Goal: Navigation & Orientation: Find specific page/section

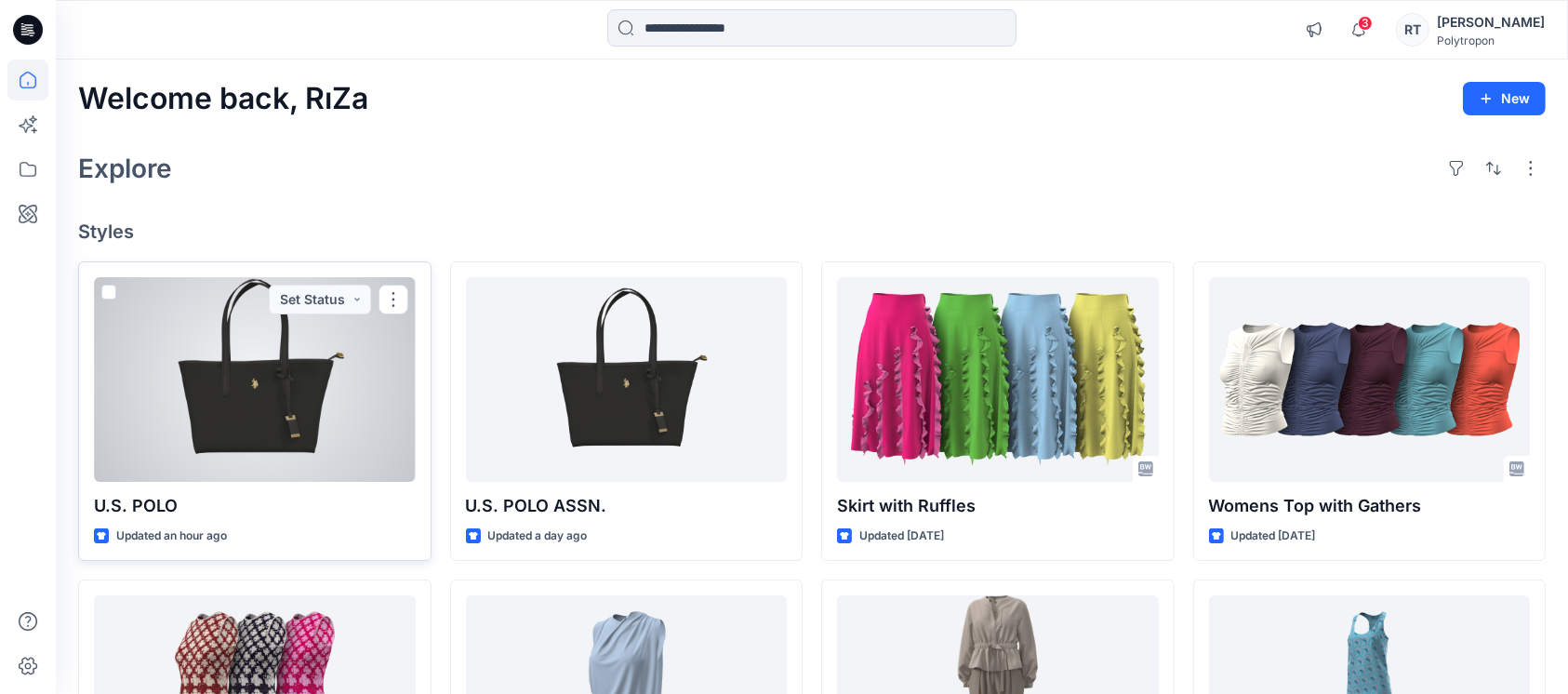
click at [316, 407] on div at bounding box center [254, 379] width 322 height 205
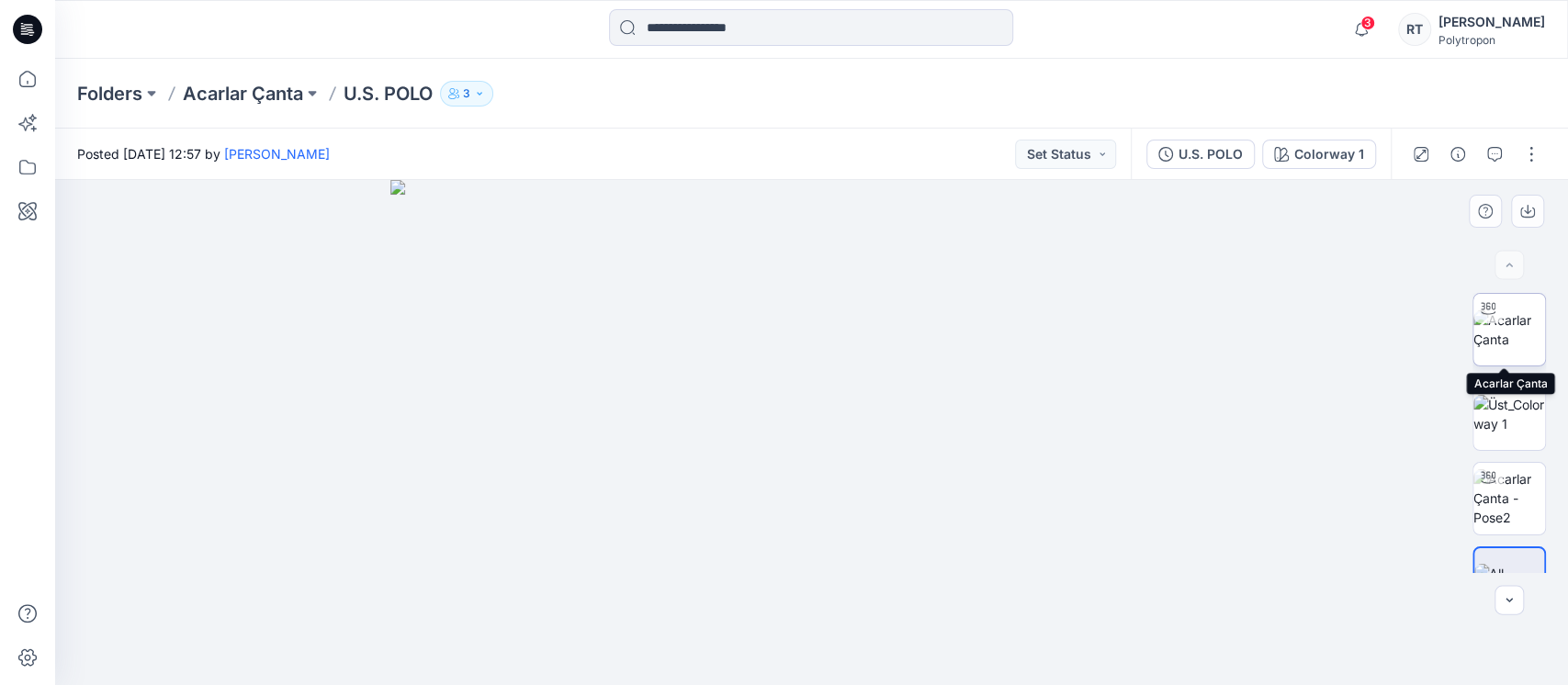
click at [1499, 341] on img at bounding box center [1509, 329] width 71 height 39
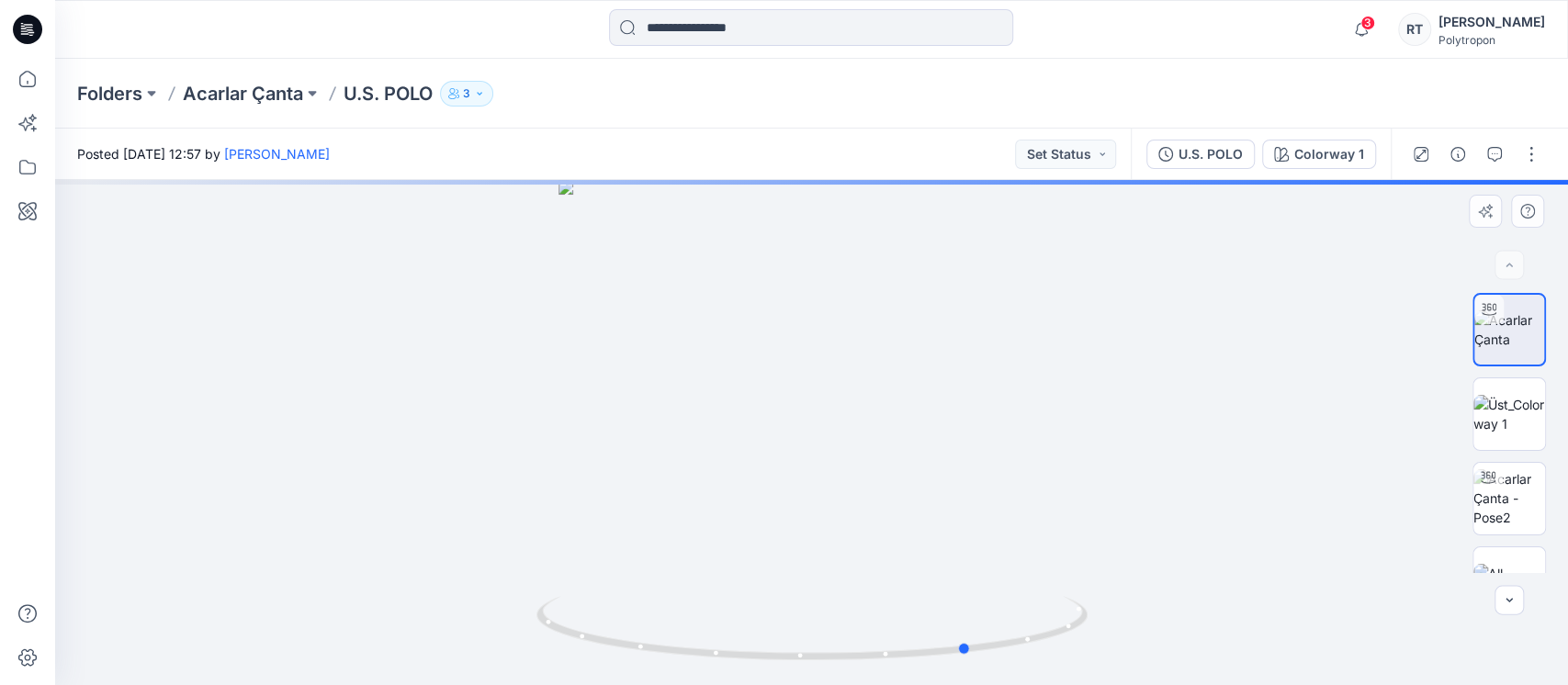
drag, startPoint x: 1009, startPoint y: 602, endPoint x: 1226, endPoint y: 609, distance: 217.1
click at [1205, 614] on div at bounding box center [812, 432] width 1513 height 505
click at [1500, 430] on img at bounding box center [1509, 414] width 71 height 39
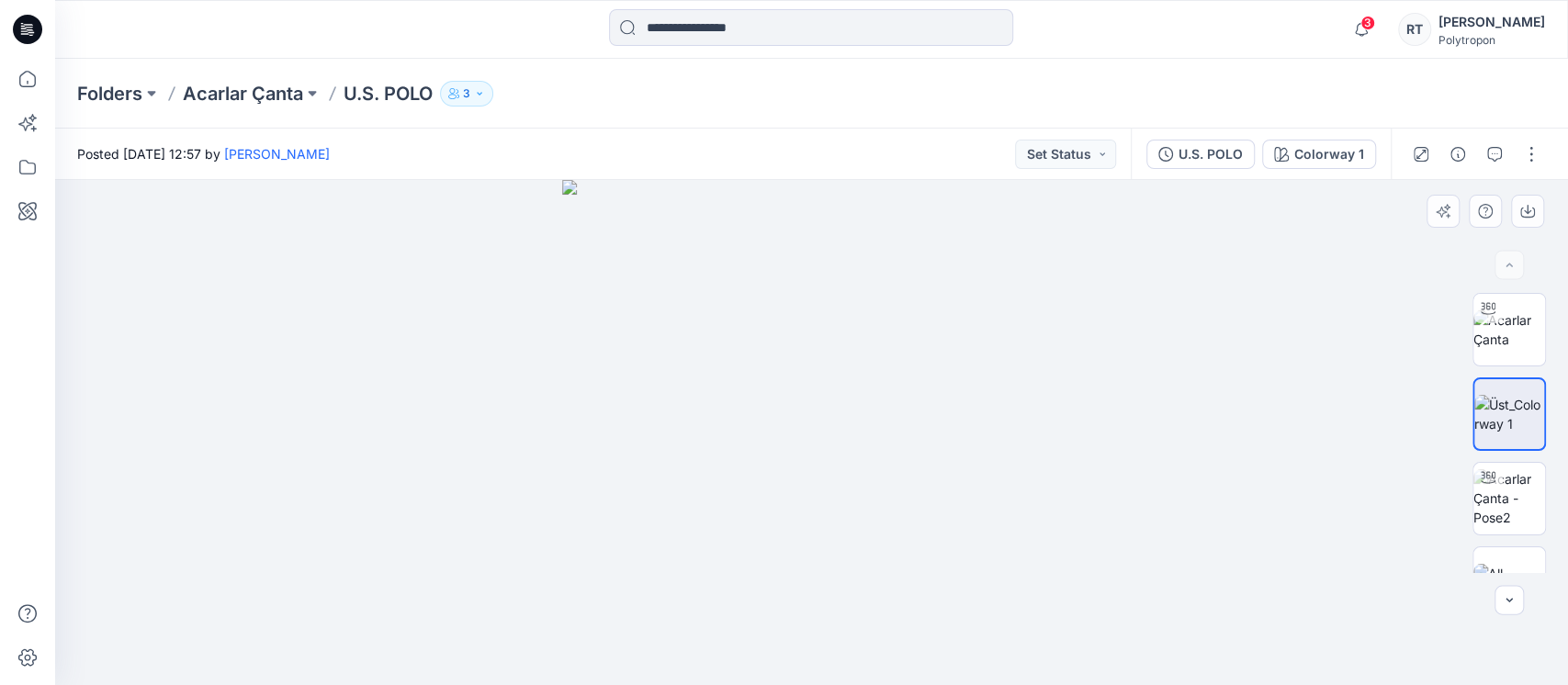
scroll to position [46, 0]
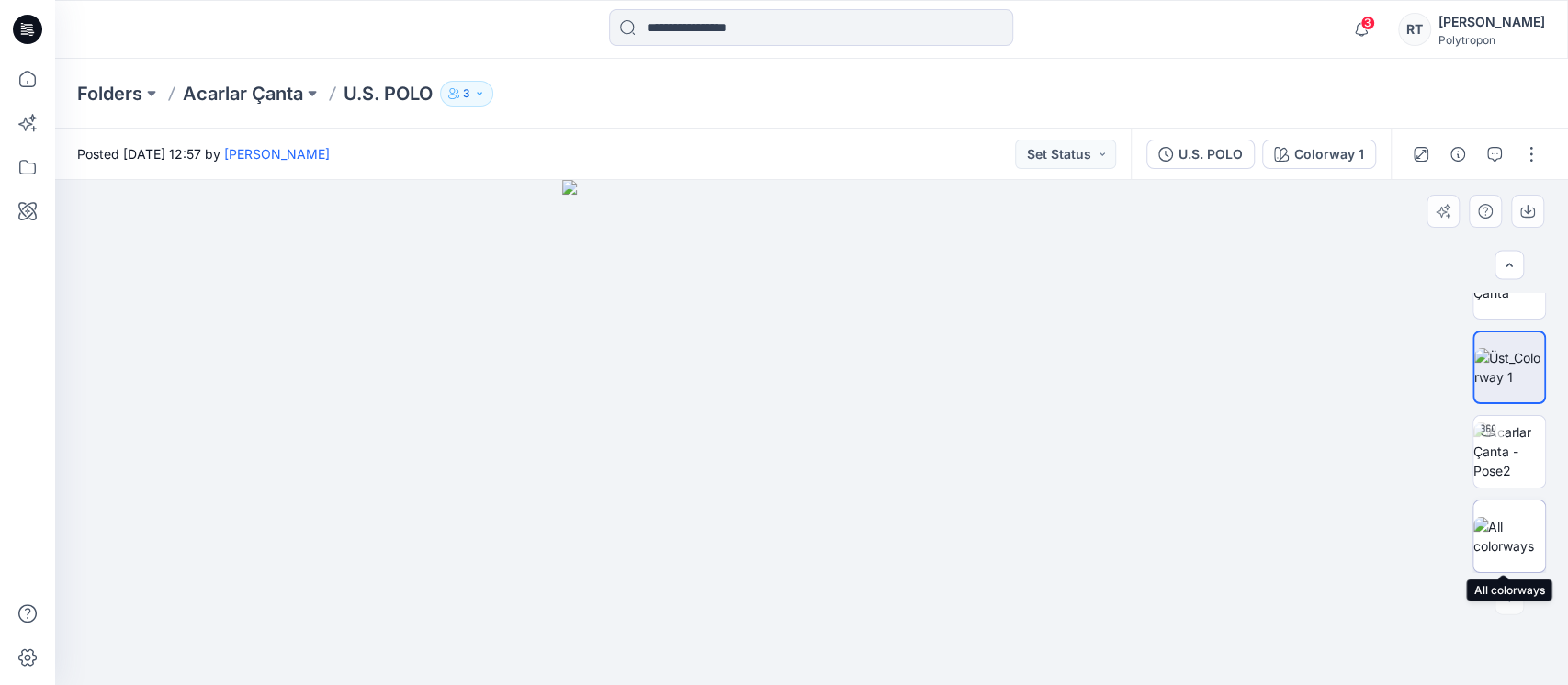
click at [1491, 534] on img at bounding box center [1509, 536] width 71 height 39
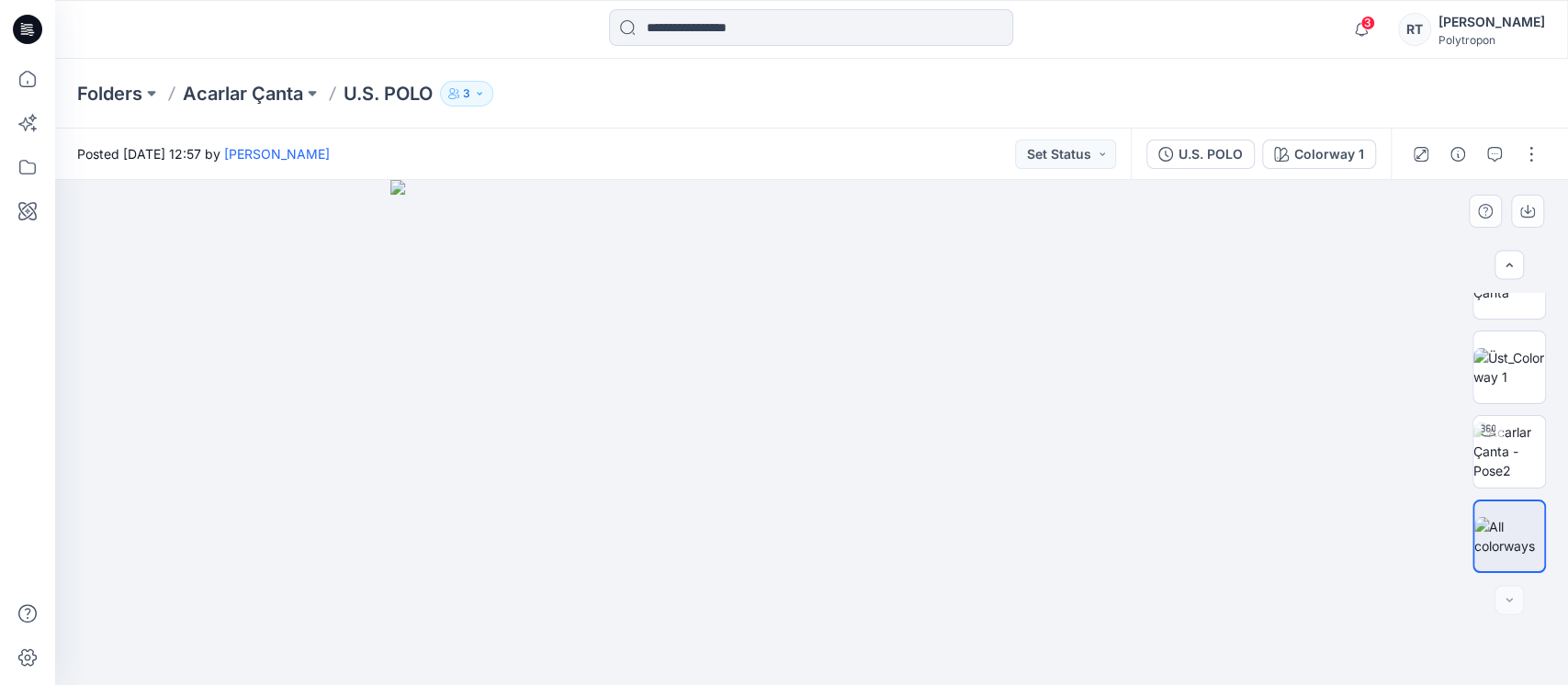
drag, startPoint x: 794, startPoint y: 442, endPoint x: 484, endPoint y: 460, distance: 310.5
click at [484, 460] on img at bounding box center [811, 432] width 841 height 505
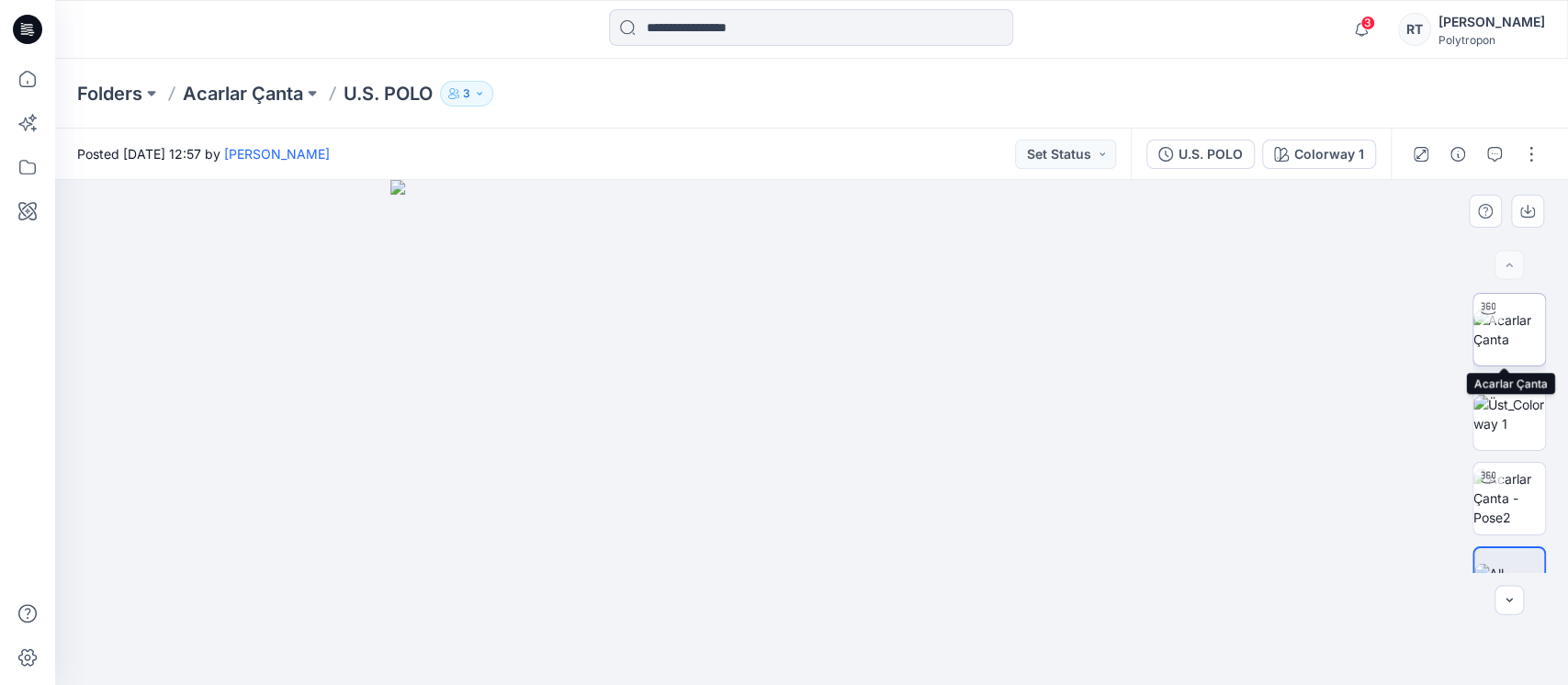
click at [1507, 342] on img at bounding box center [1509, 329] width 71 height 39
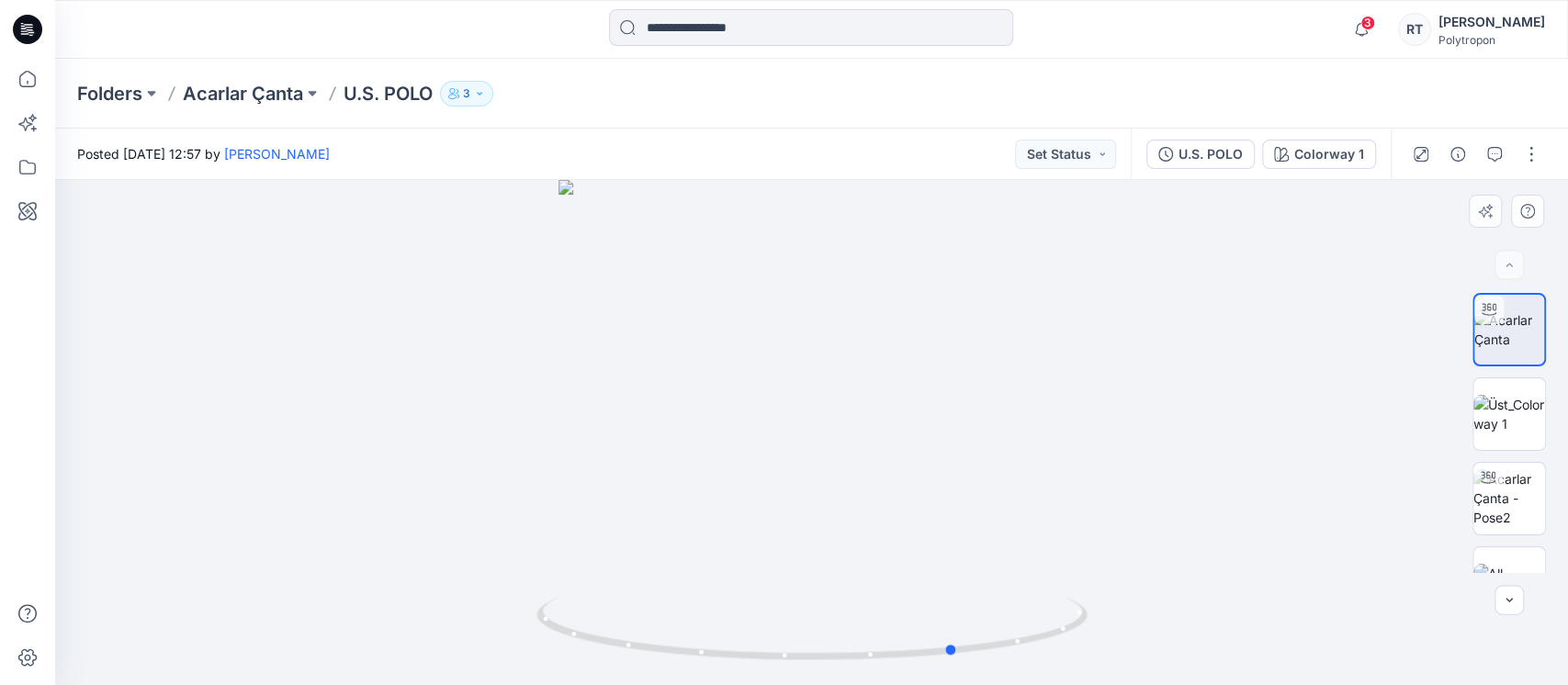
drag, startPoint x: 956, startPoint y: 438, endPoint x: 527, endPoint y: 474, distance: 430.5
click at [531, 474] on div at bounding box center [812, 432] width 1513 height 505
drag, startPoint x: 1081, startPoint y: 570, endPoint x: 1003, endPoint y: 568, distance: 78.0
click at [1003, 568] on div at bounding box center [812, 432] width 1513 height 505
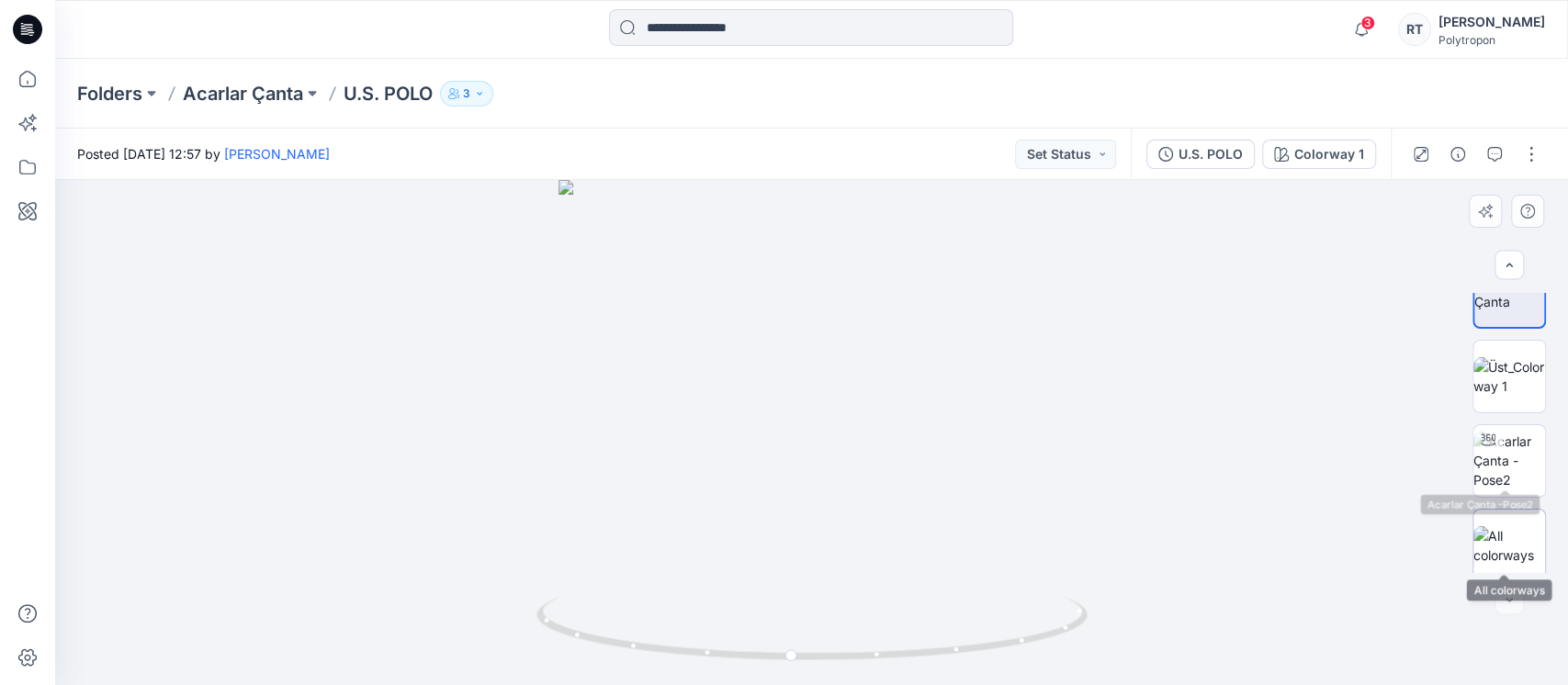
scroll to position [46, 0]
click at [1514, 522] on img at bounding box center [1509, 536] width 71 height 39
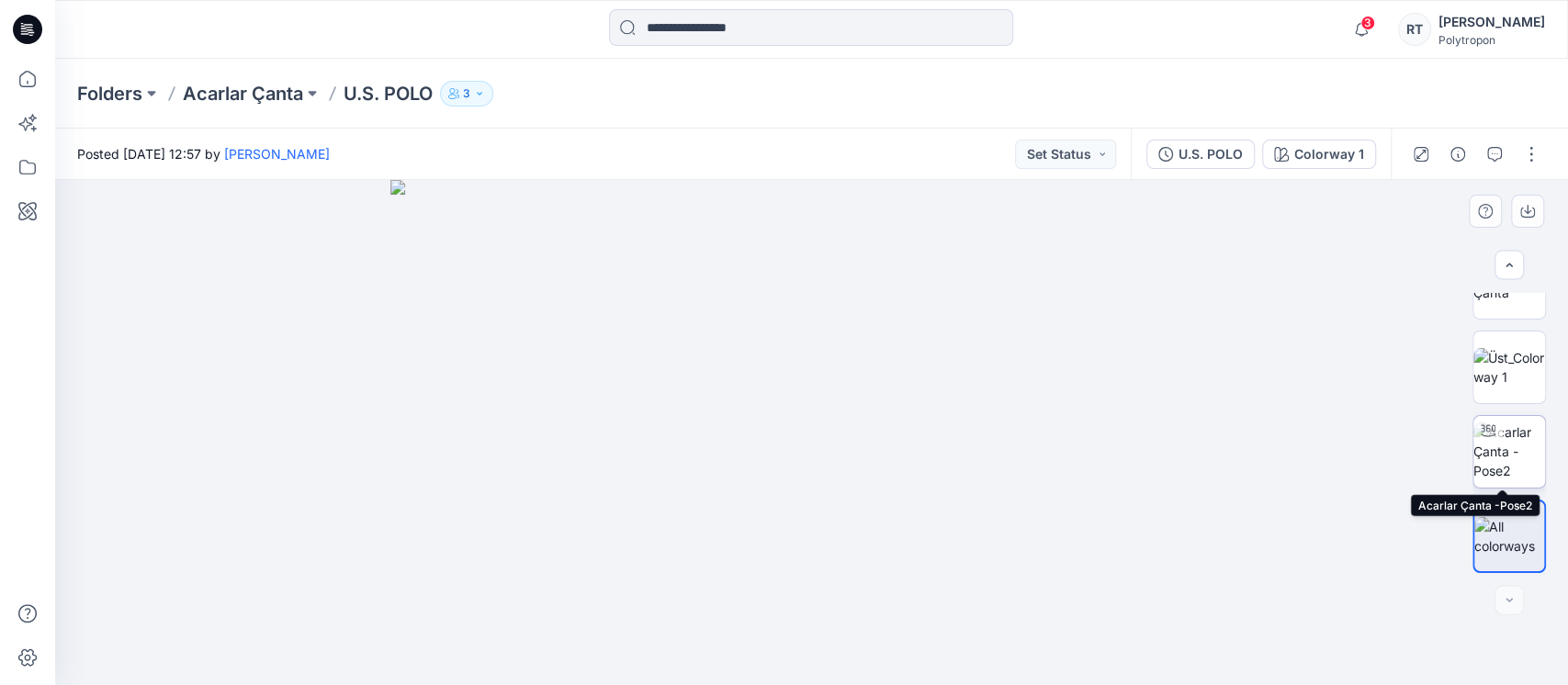
click at [1492, 442] on div at bounding box center [1488, 431] width 29 height 29
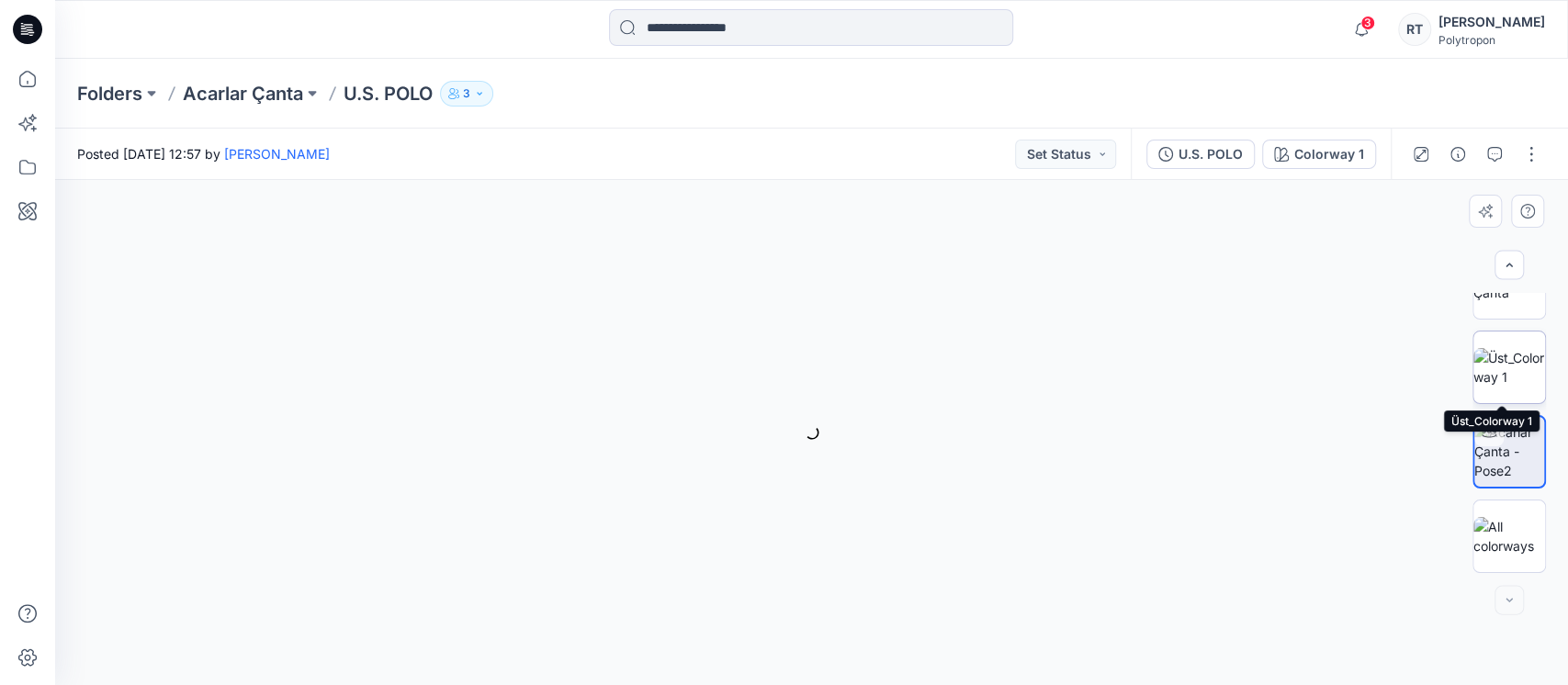
click at [1493, 368] on img at bounding box center [1509, 367] width 71 height 39
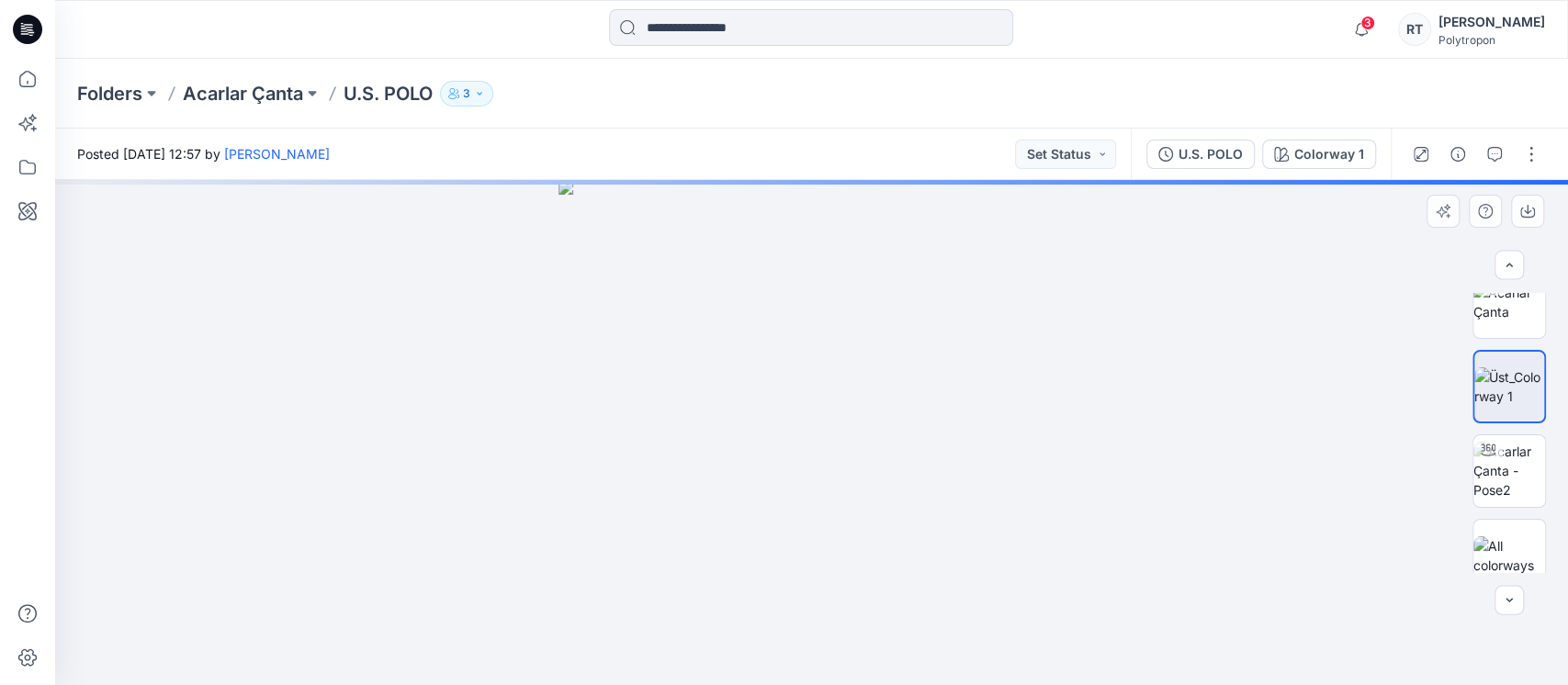
scroll to position [0, 0]
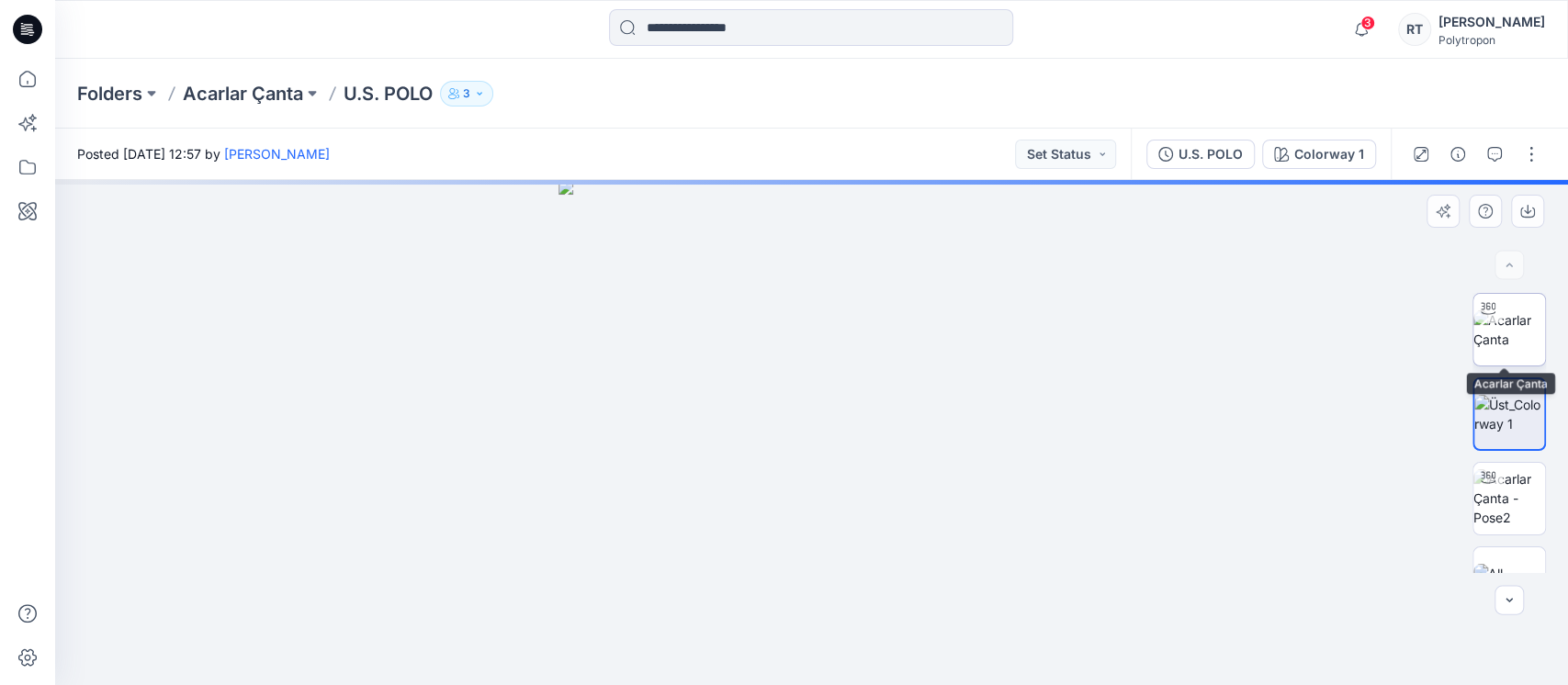
click at [1514, 332] on img at bounding box center [1509, 329] width 71 height 39
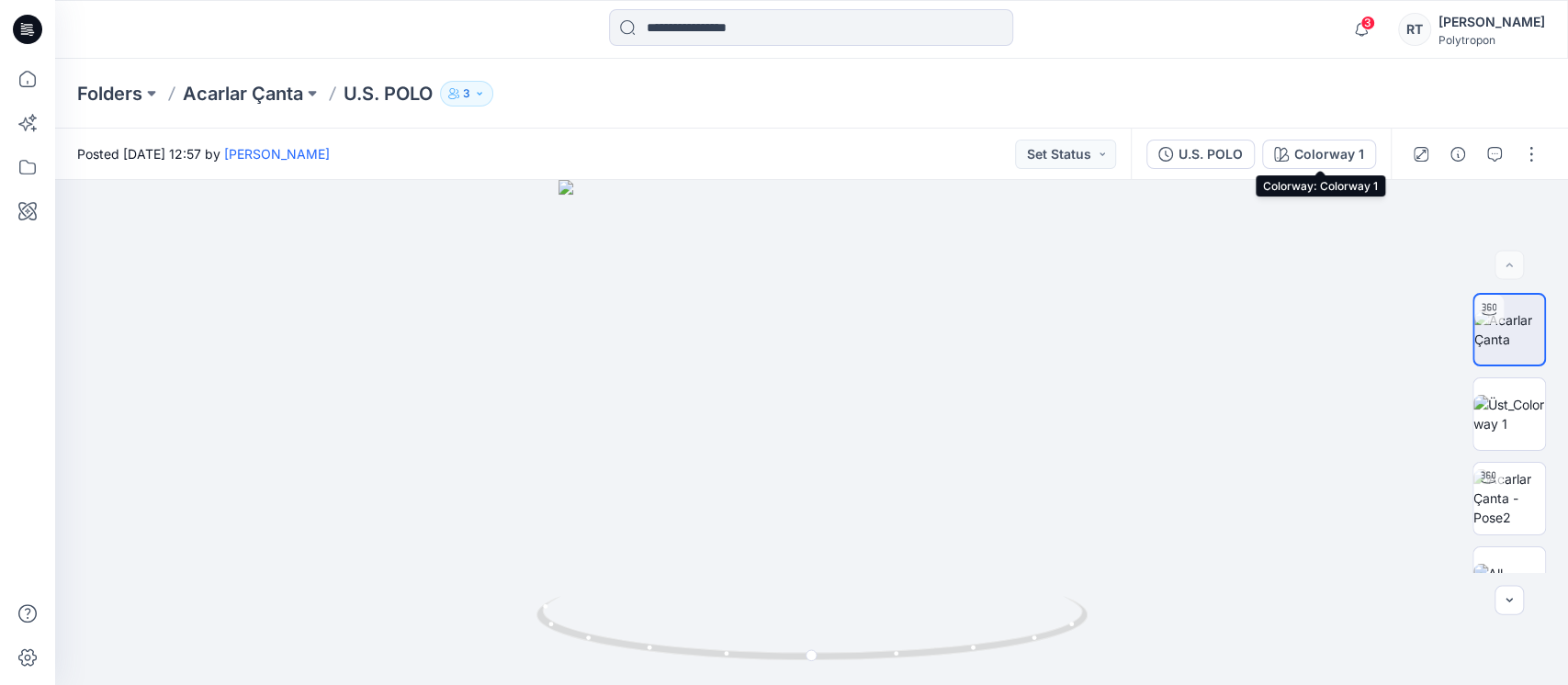
click at [1346, 148] on div "Colorway 1" at bounding box center [1329, 154] width 70 height 20
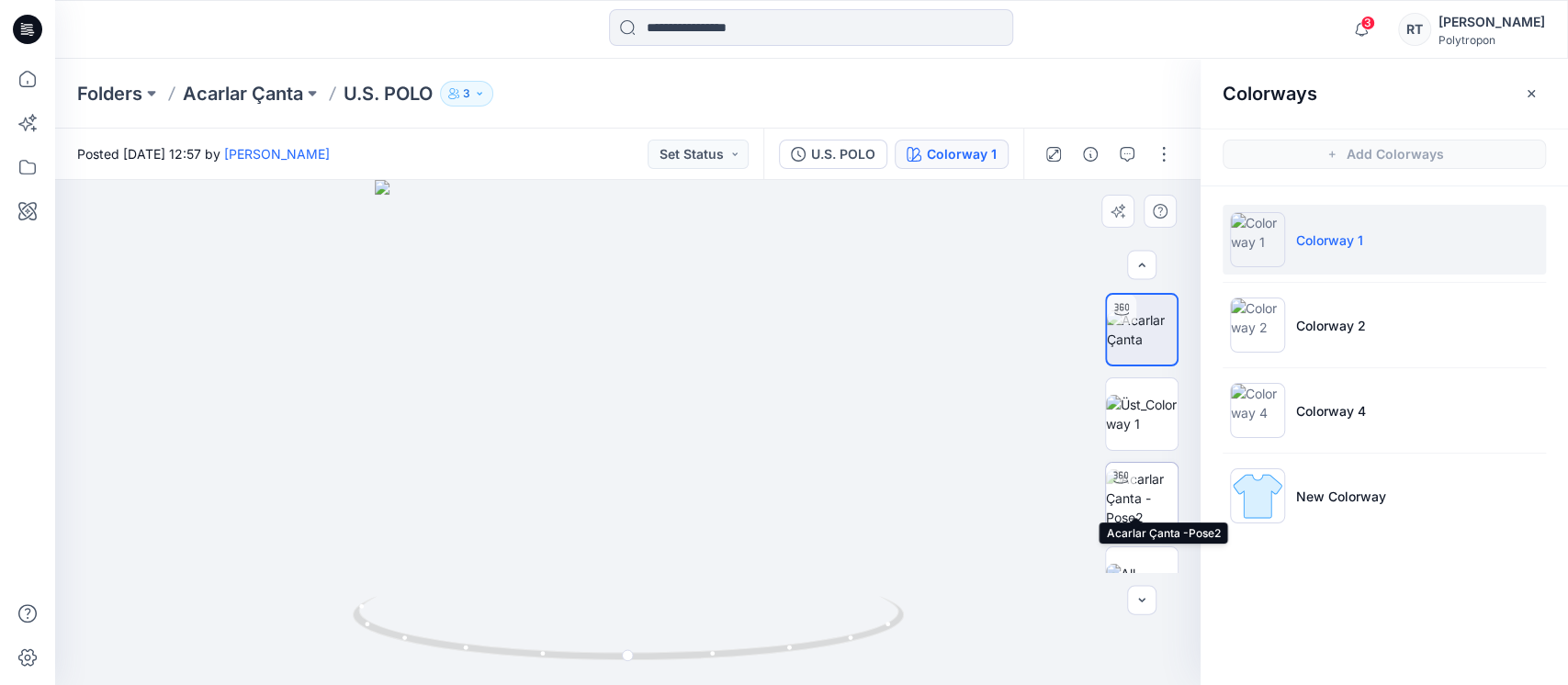
scroll to position [46, 0]
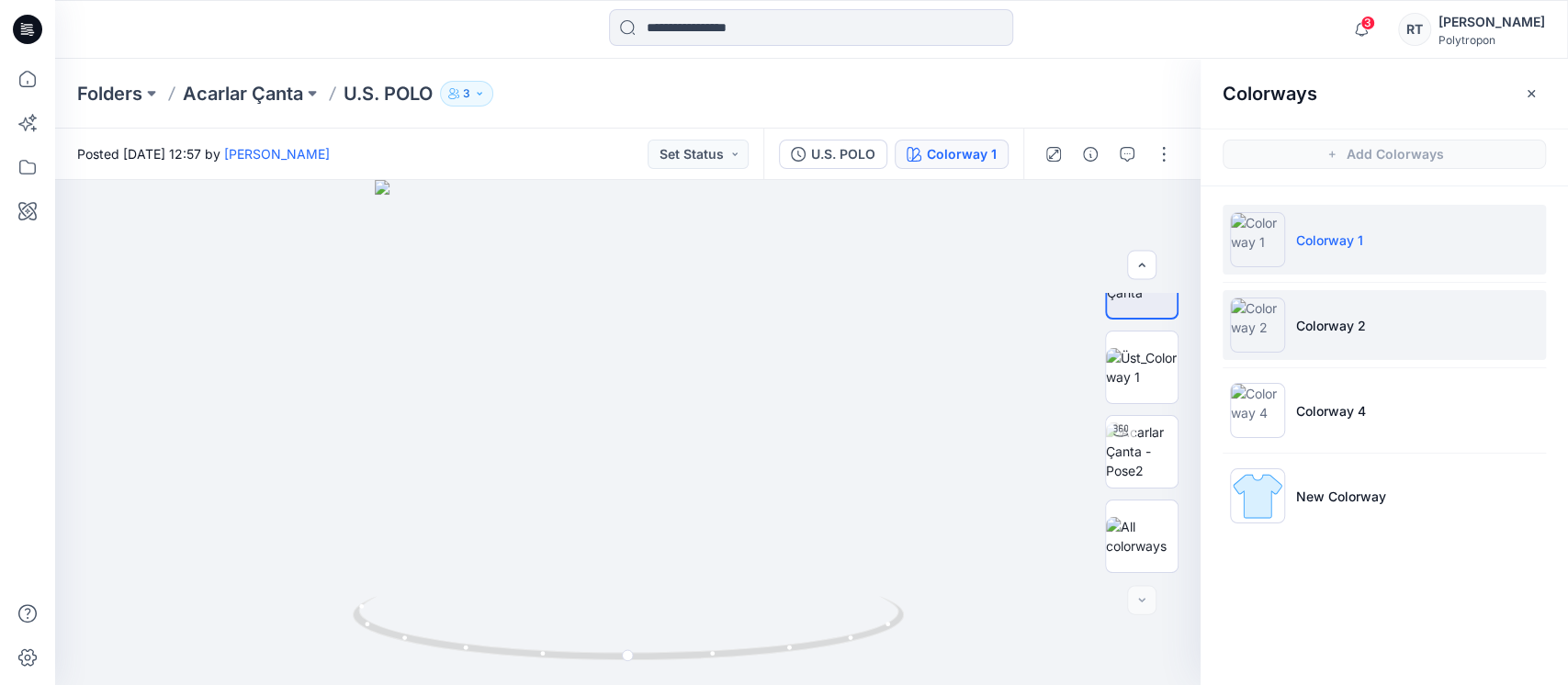
click at [1352, 321] on p "Colorway 2" at bounding box center [1331, 326] width 70 height 19
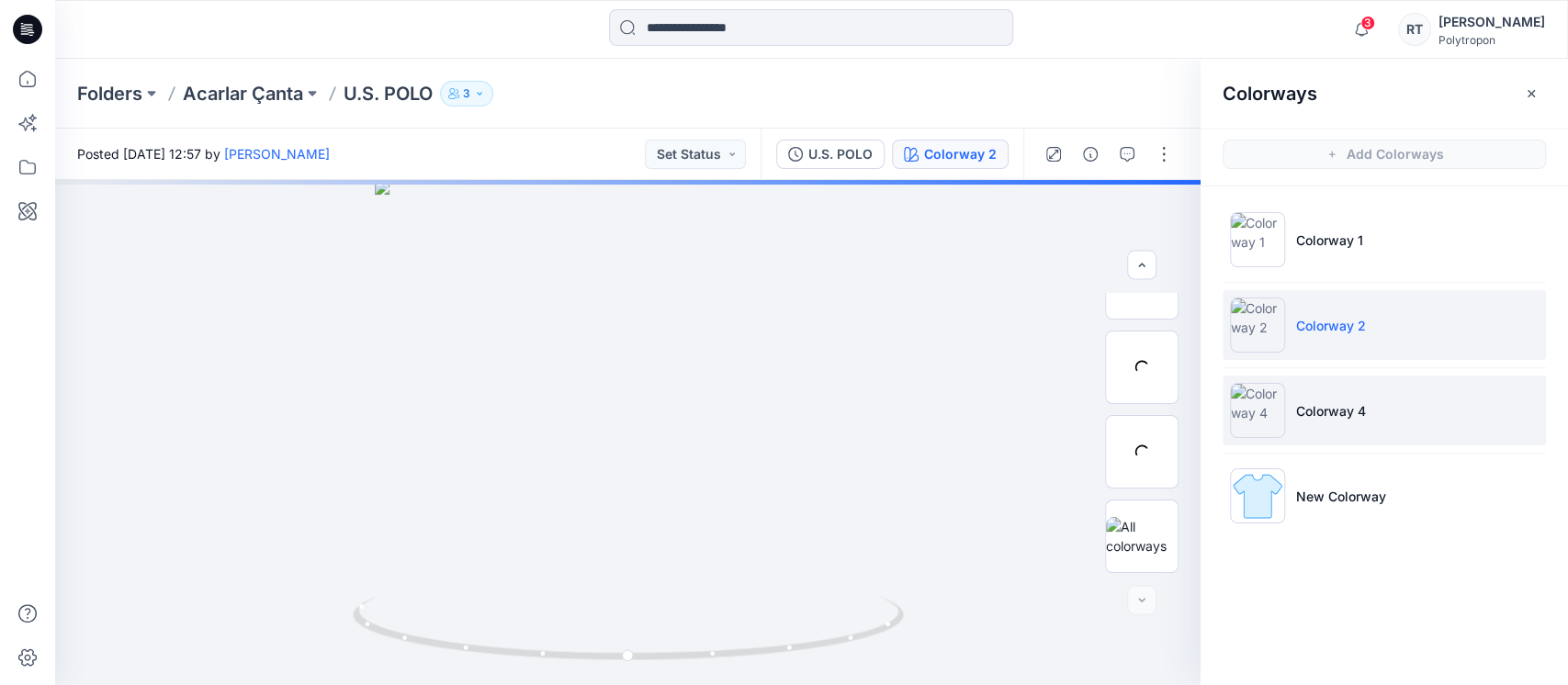
click at [1333, 415] on p "Colorway 4" at bounding box center [1331, 412] width 70 height 19
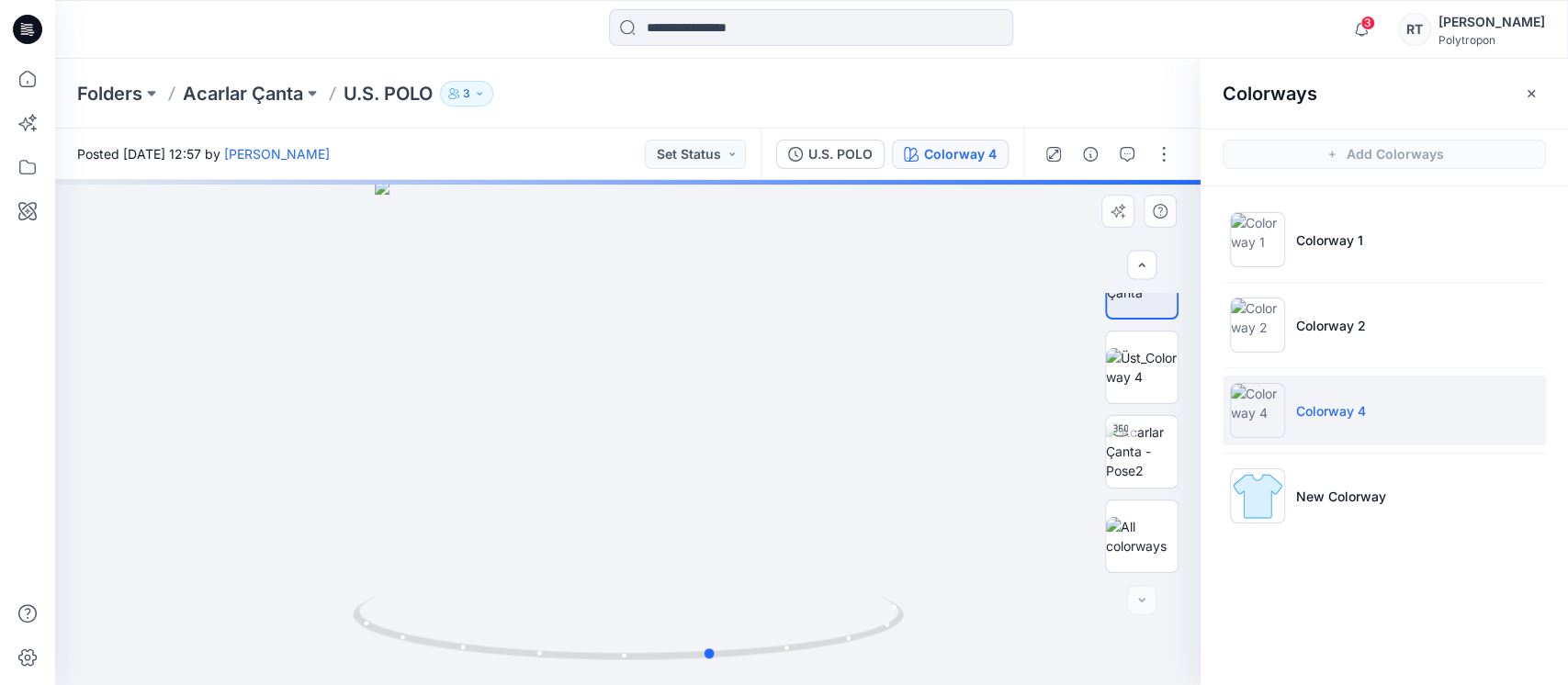
drag, startPoint x: 869, startPoint y: 454, endPoint x: 322, endPoint y: 481, distance: 547.7
click at [345, 481] on div at bounding box center [628, 432] width 1146 height 505
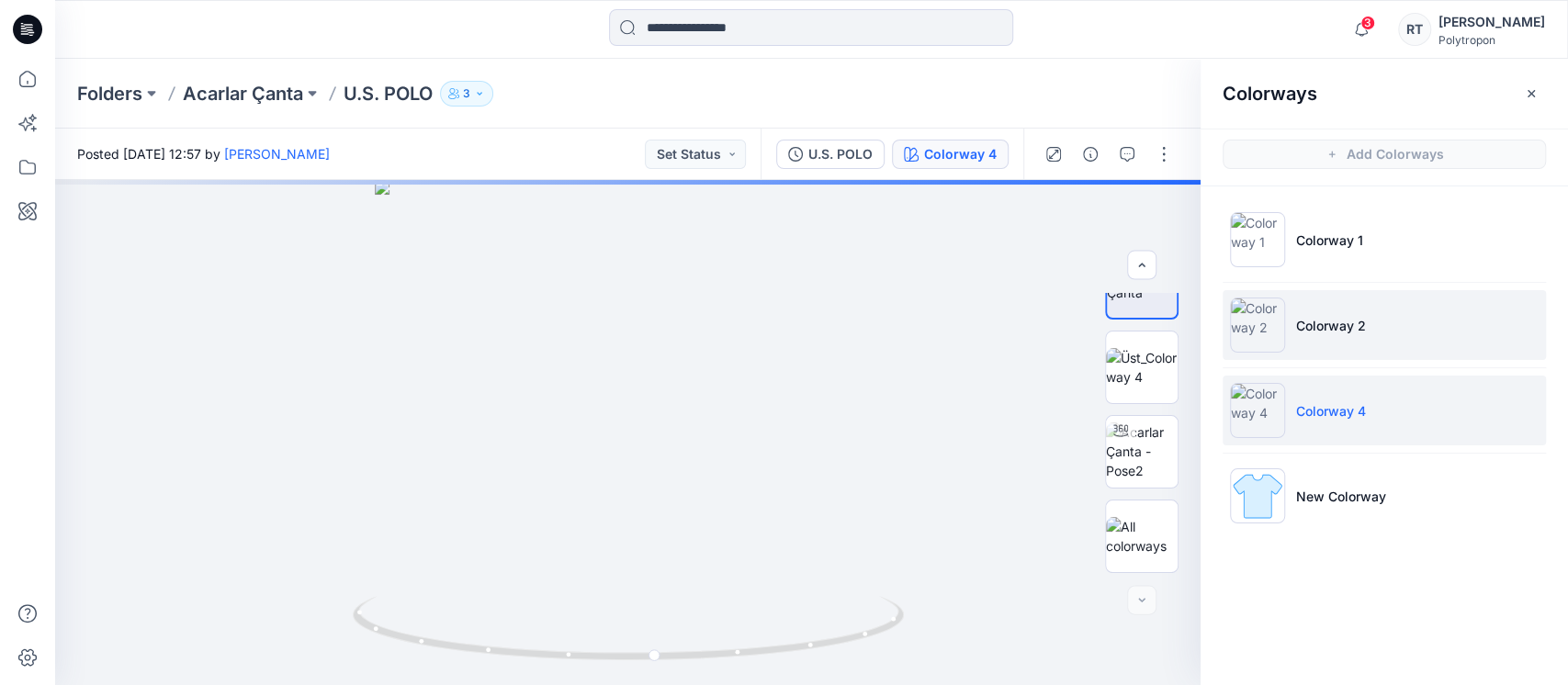
click at [1299, 318] on p "Colorway 2" at bounding box center [1331, 326] width 70 height 19
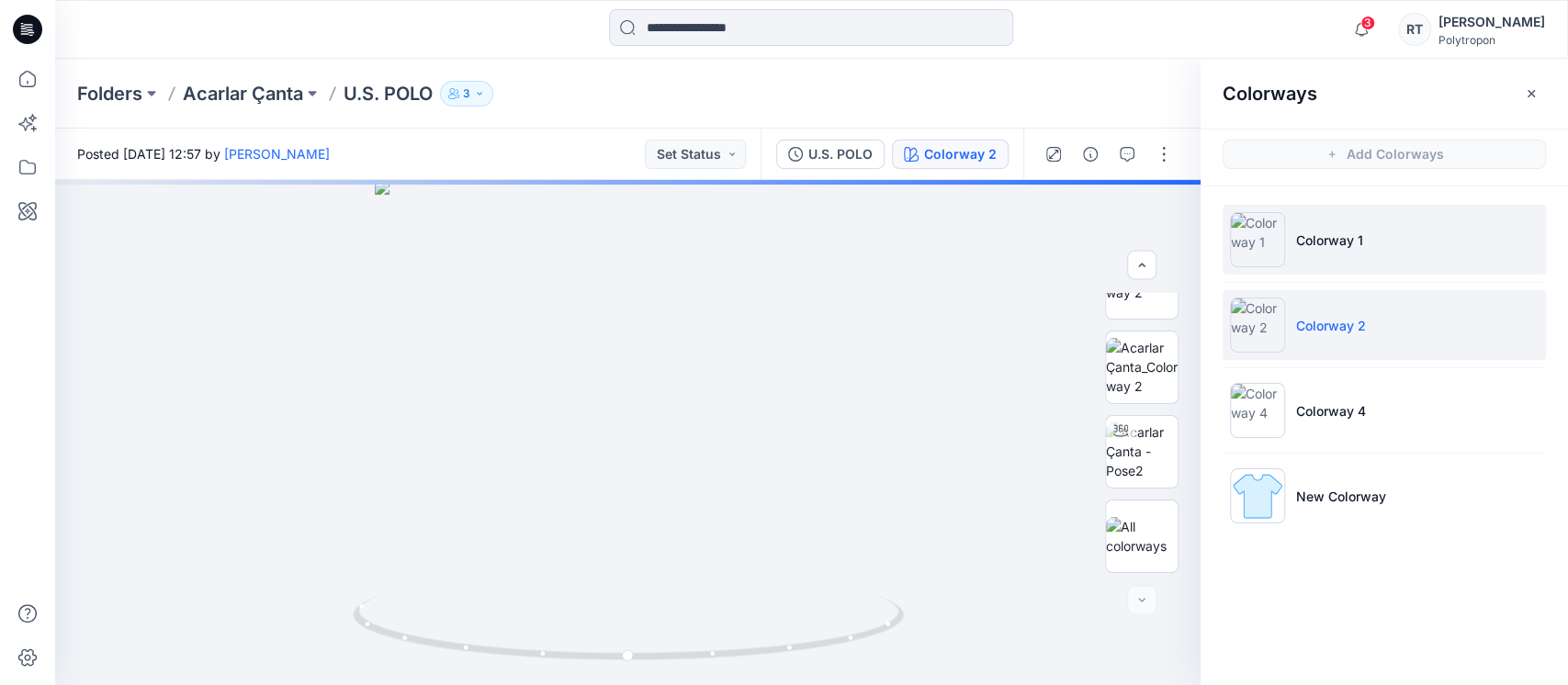
click at [1317, 239] on p "Colorway 1" at bounding box center [1329, 241] width 67 height 19
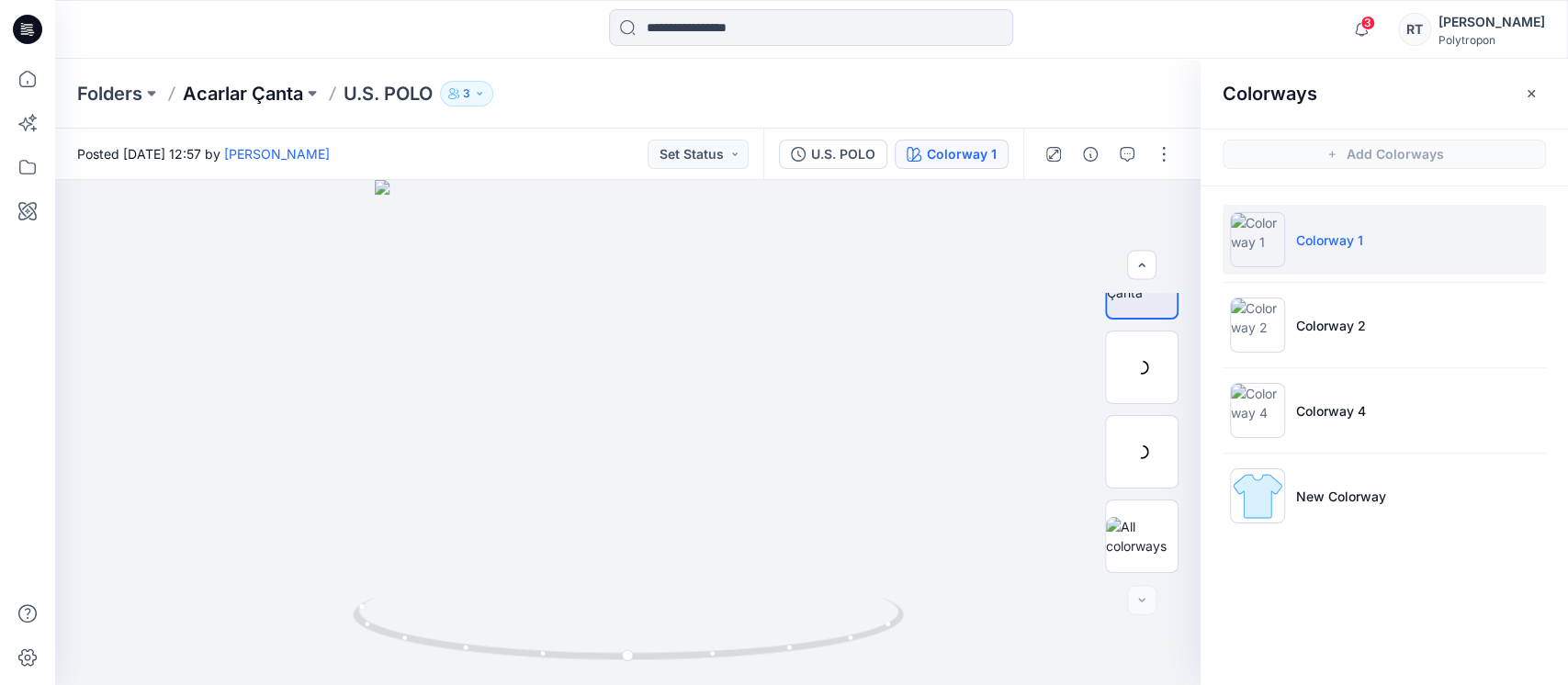
click at [210, 84] on p "Acarlar Çanta" at bounding box center [242, 94] width 121 height 26
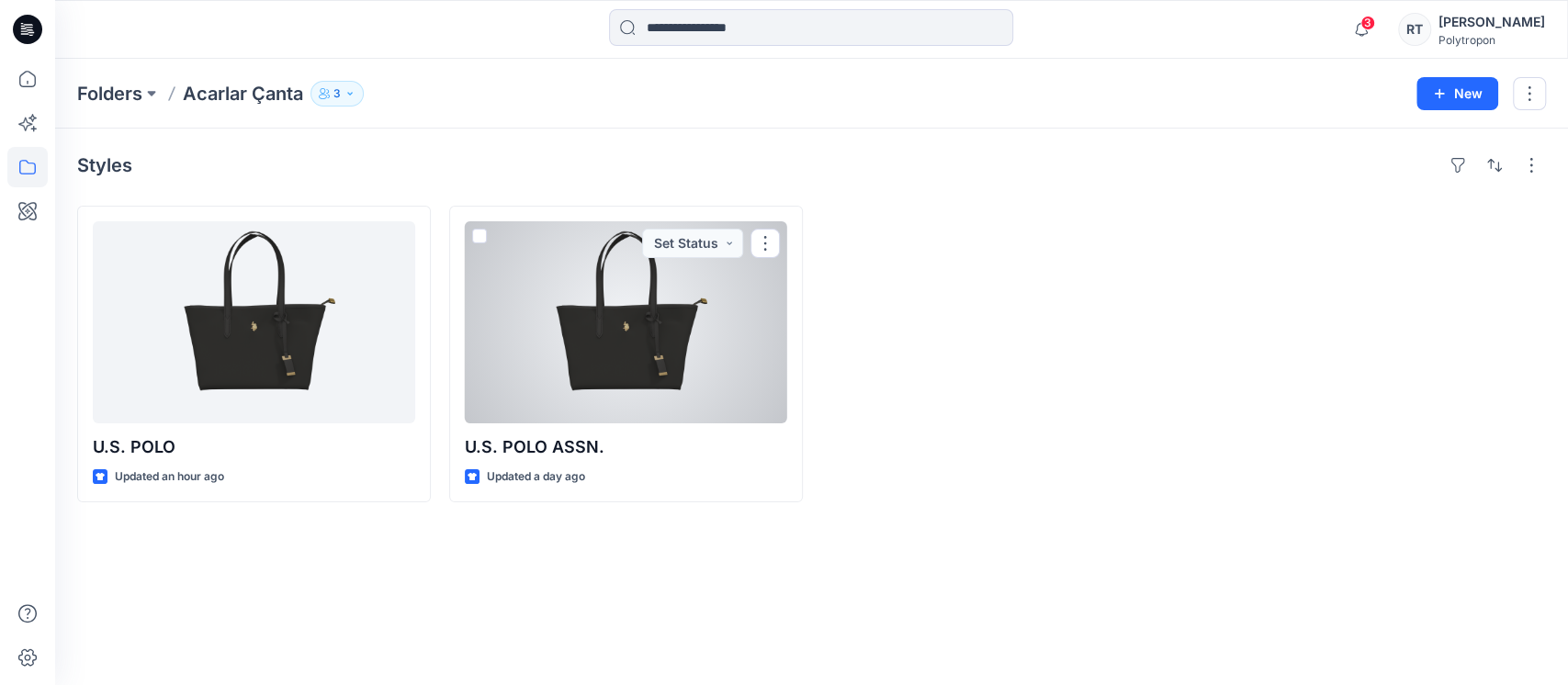
click at [662, 358] on div at bounding box center [626, 322] width 323 height 202
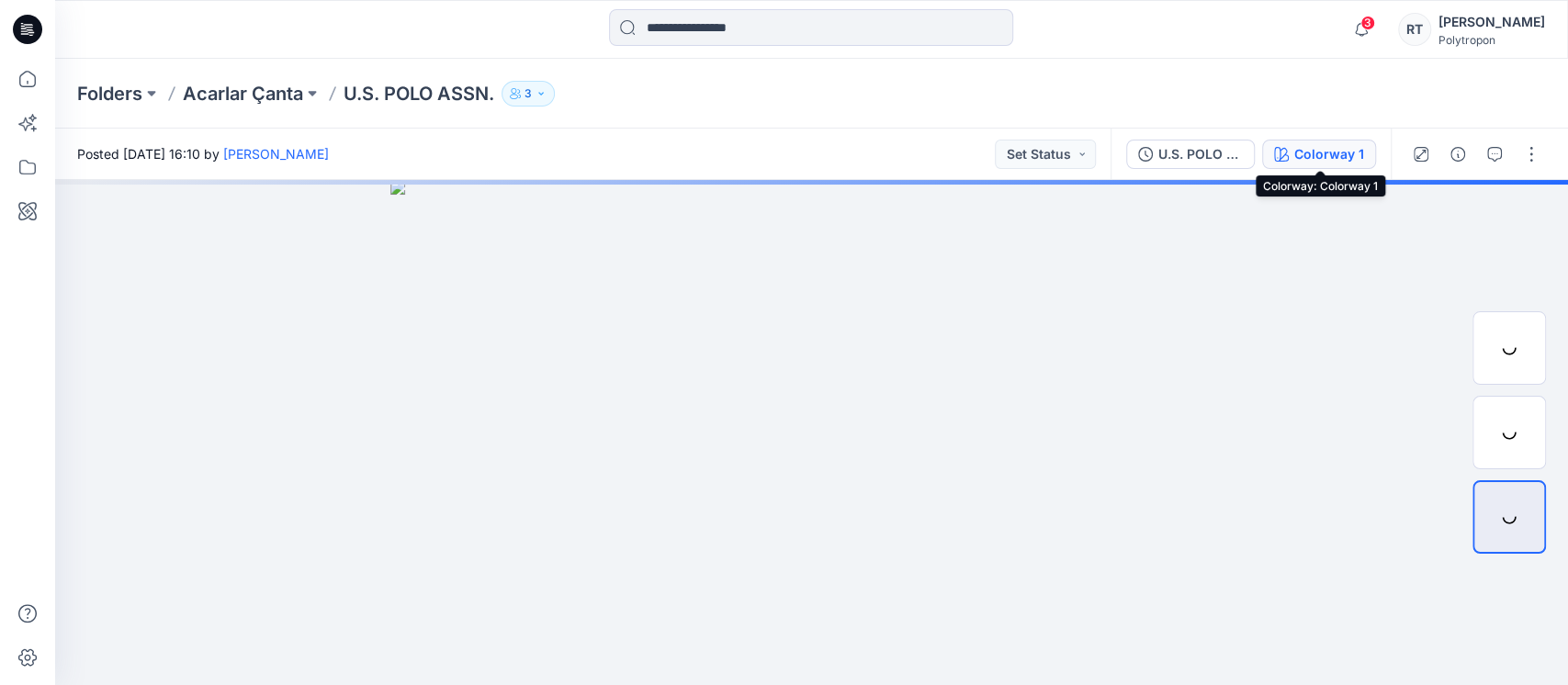
click at [1330, 159] on div "Colorway 1" at bounding box center [1329, 154] width 70 height 20
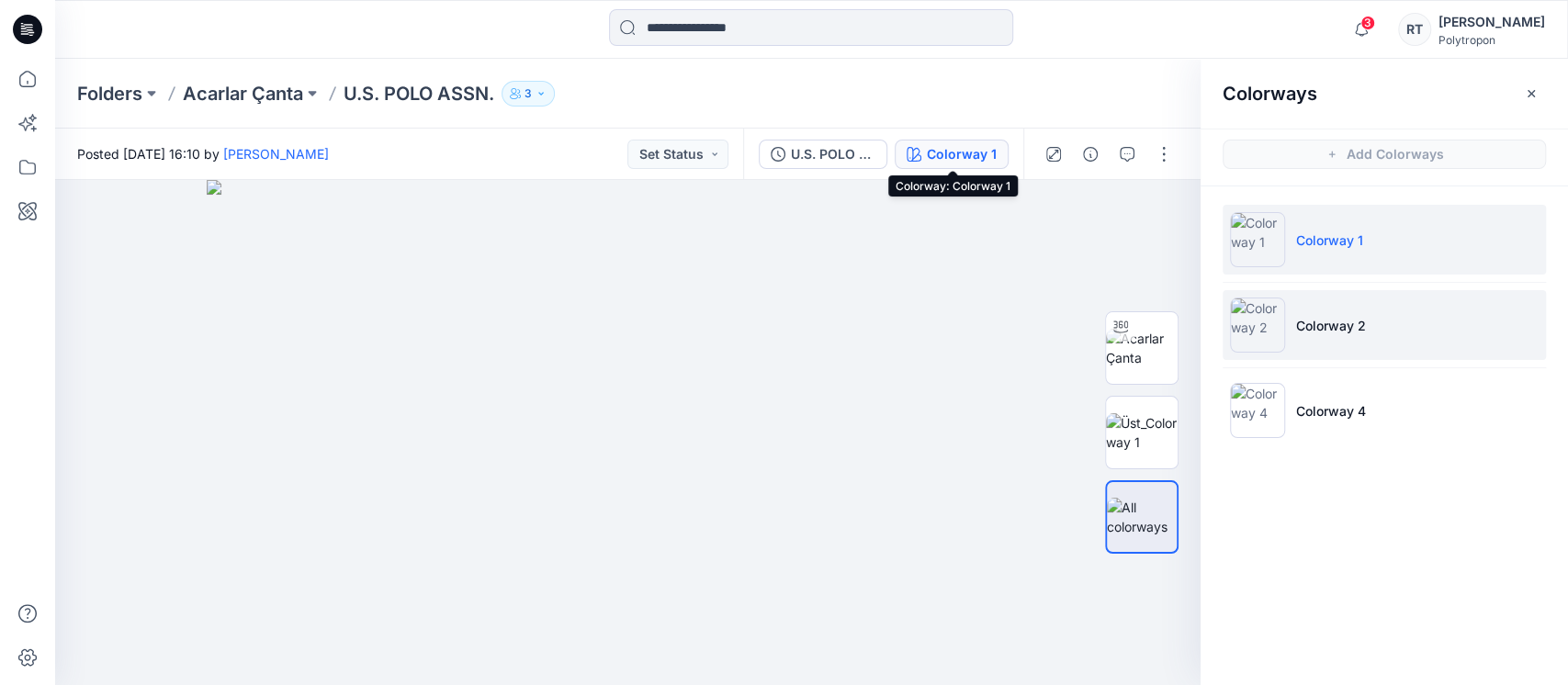
click at [1268, 328] on img at bounding box center [1257, 325] width 55 height 55
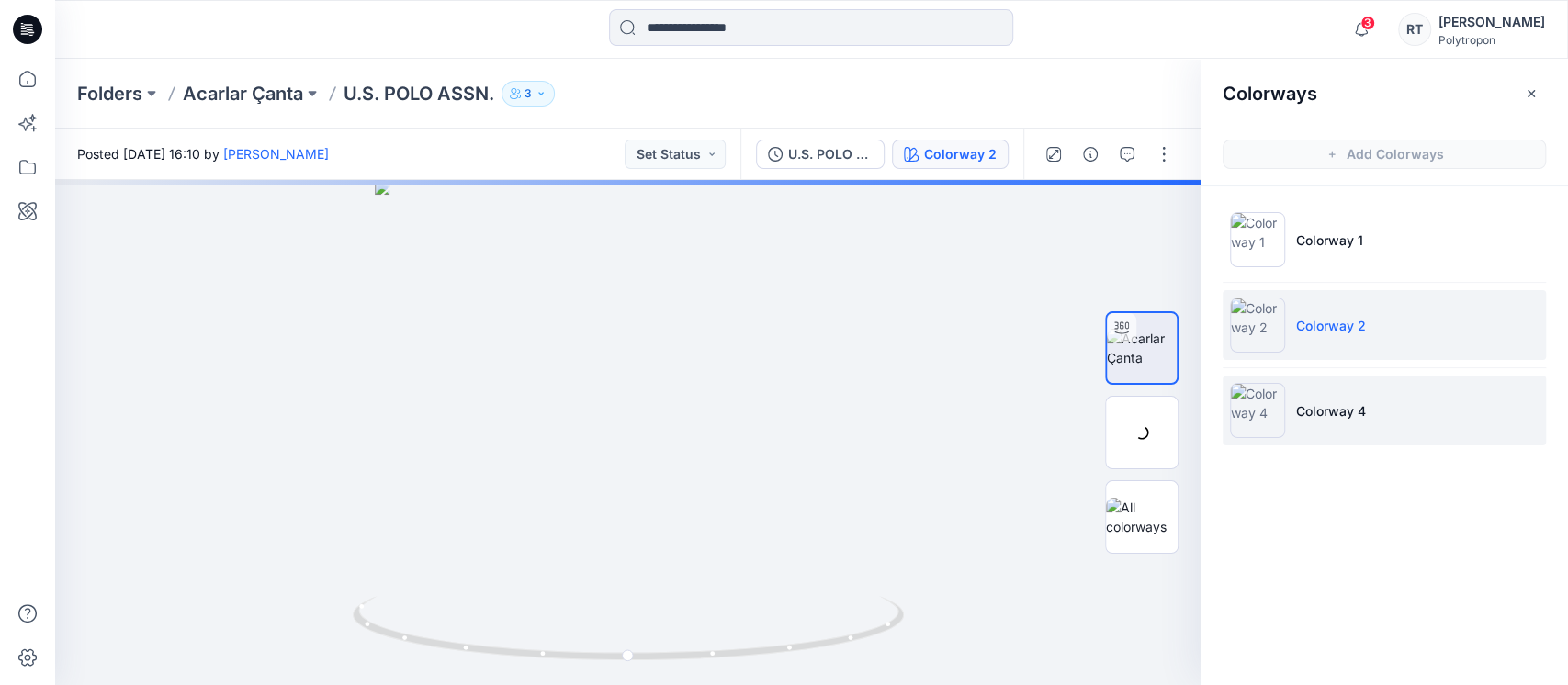
click at [1273, 407] on img at bounding box center [1257, 411] width 55 height 55
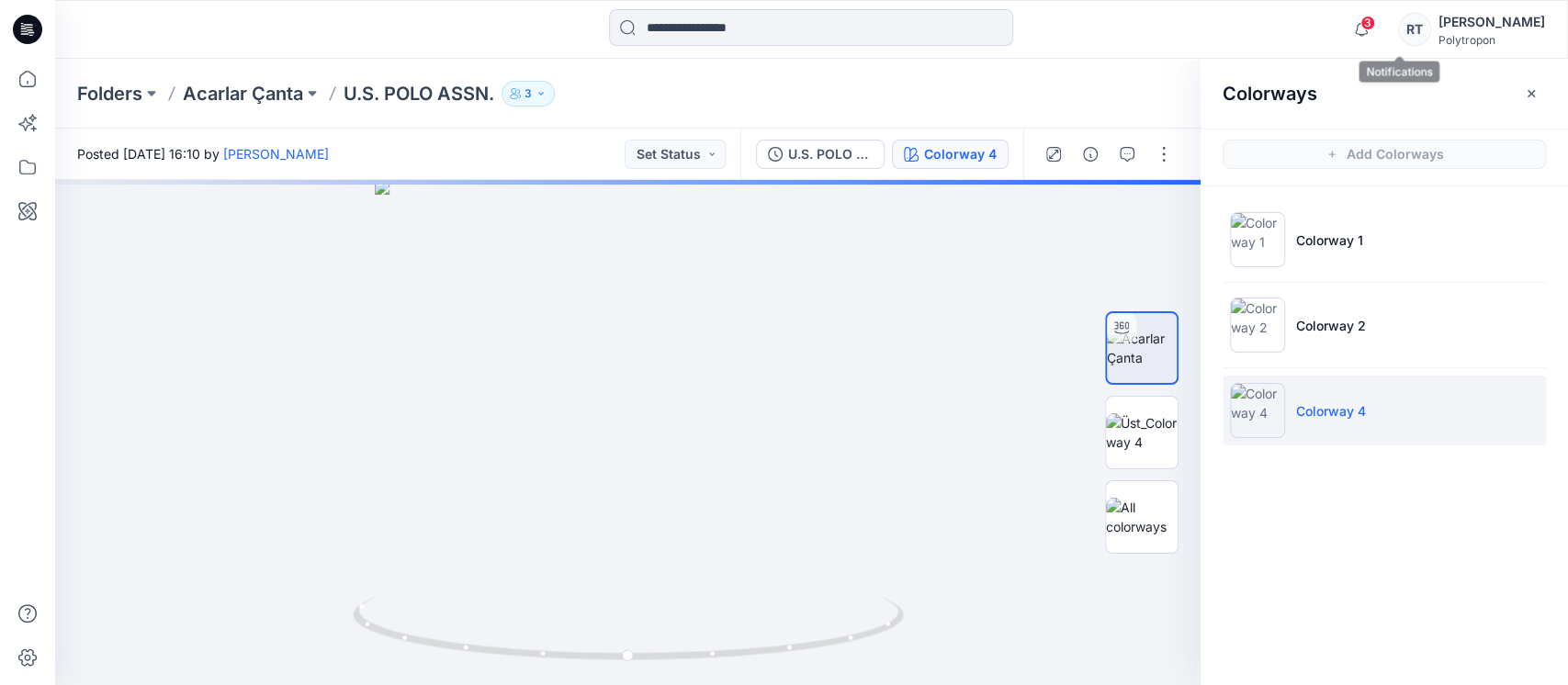
click at [1376, 26] on span "3" at bounding box center [1367, 22] width 14 height 14
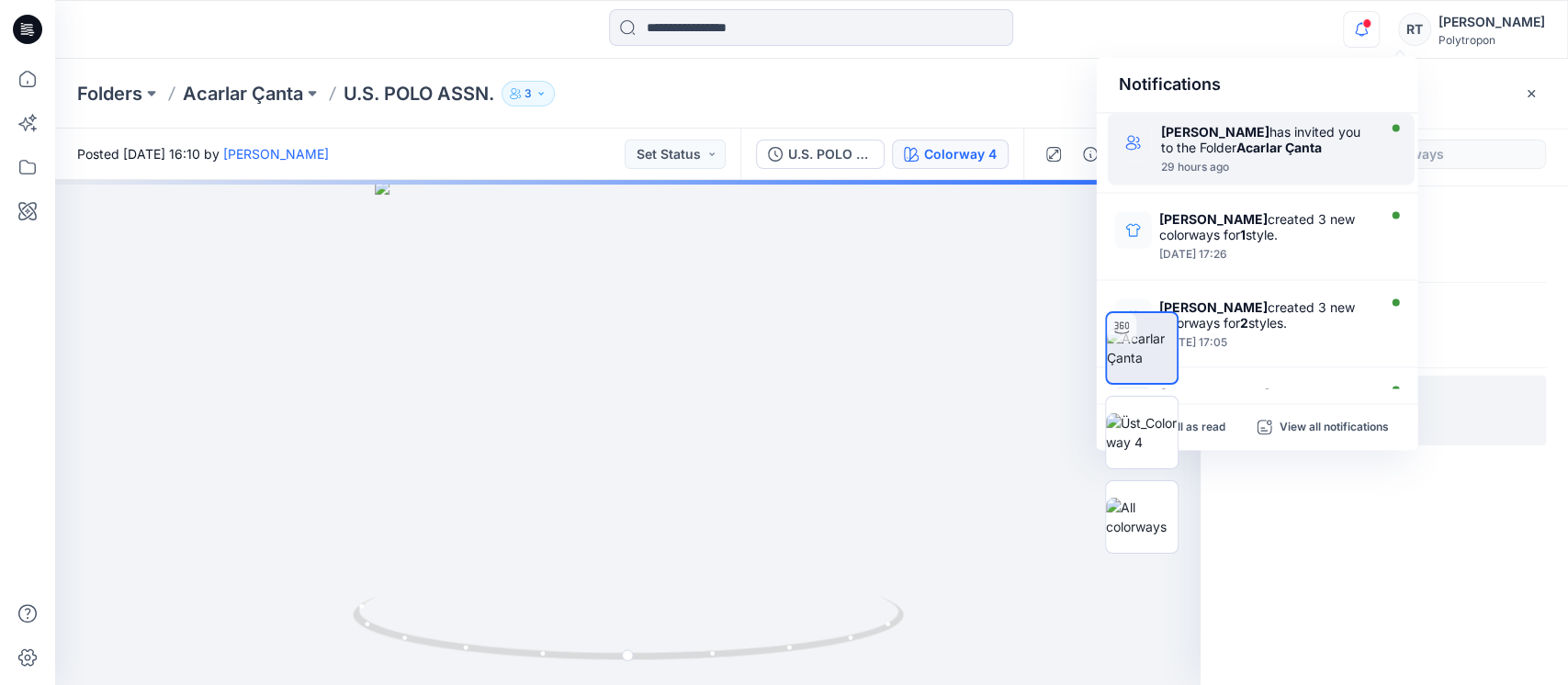
click at [1279, 145] on strong "Acarlar Çanta" at bounding box center [1278, 148] width 85 height 15
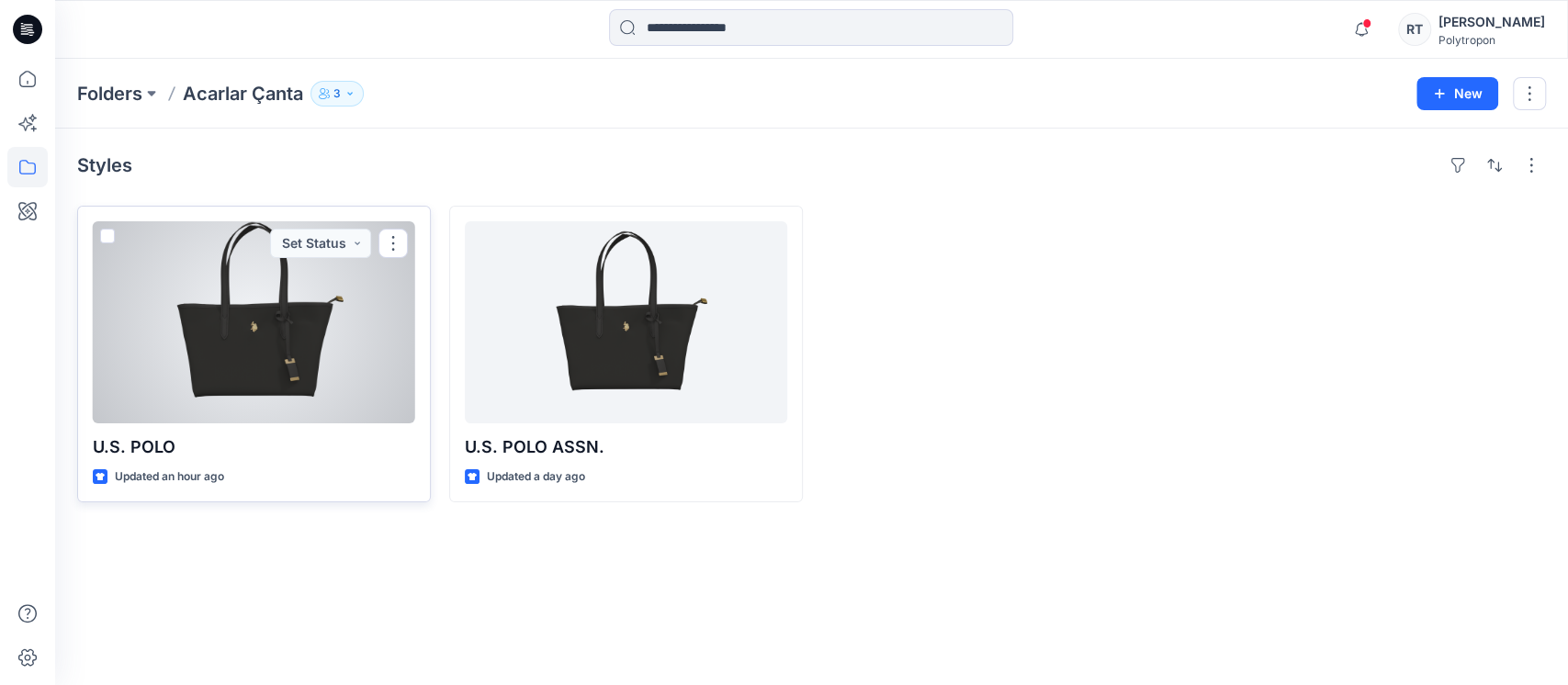
click at [340, 346] on div at bounding box center [254, 322] width 323 height 202
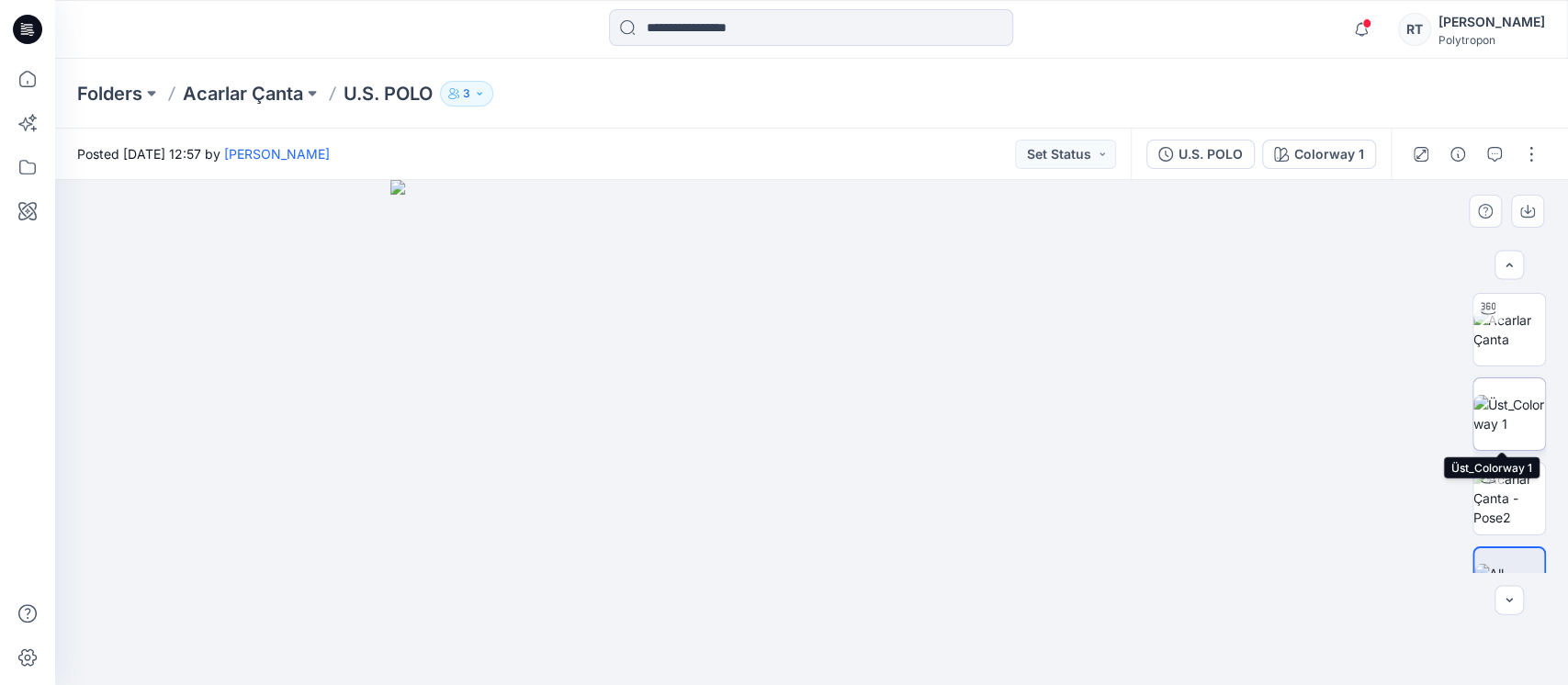
scroll to position [46, 0]
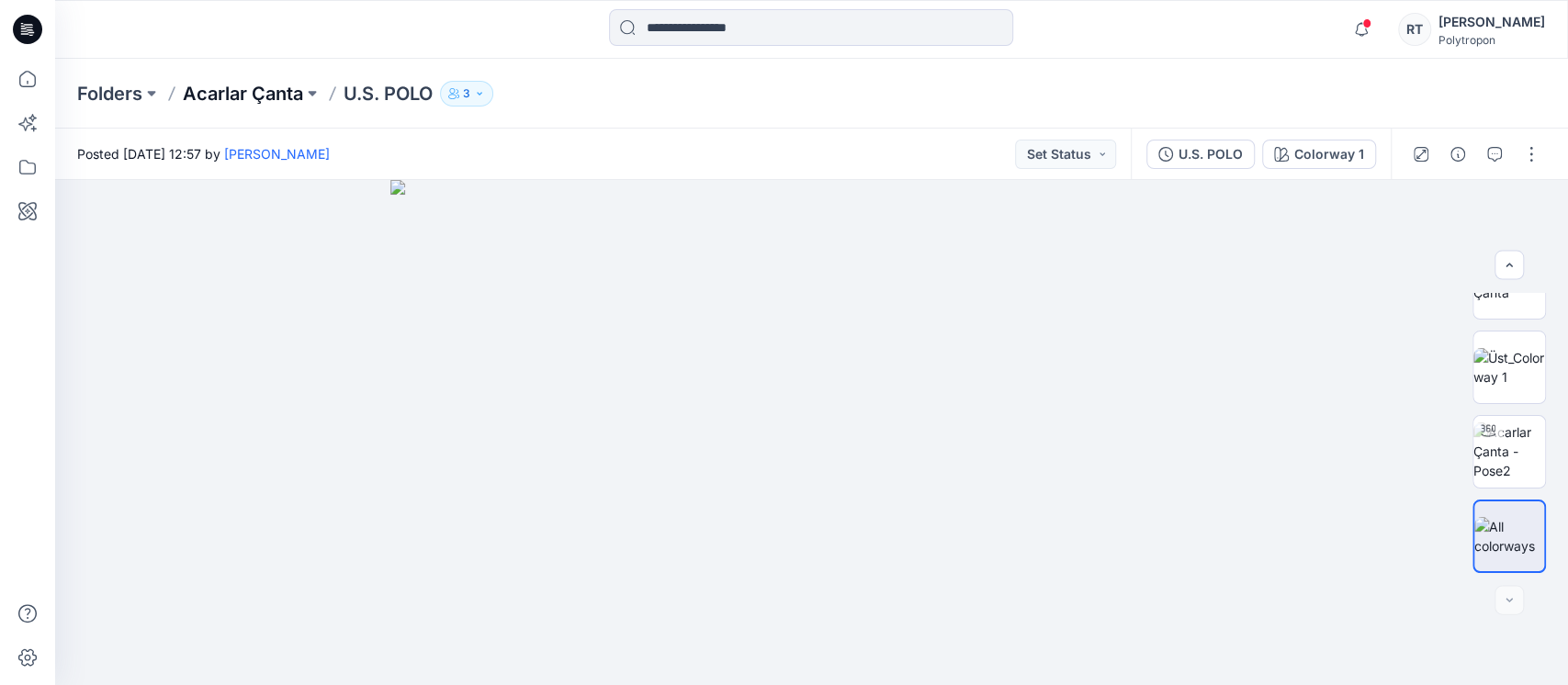
click at [241, 94] on p "Acarlar Çanta" at bounding box center [242, 94] width 121 height 26
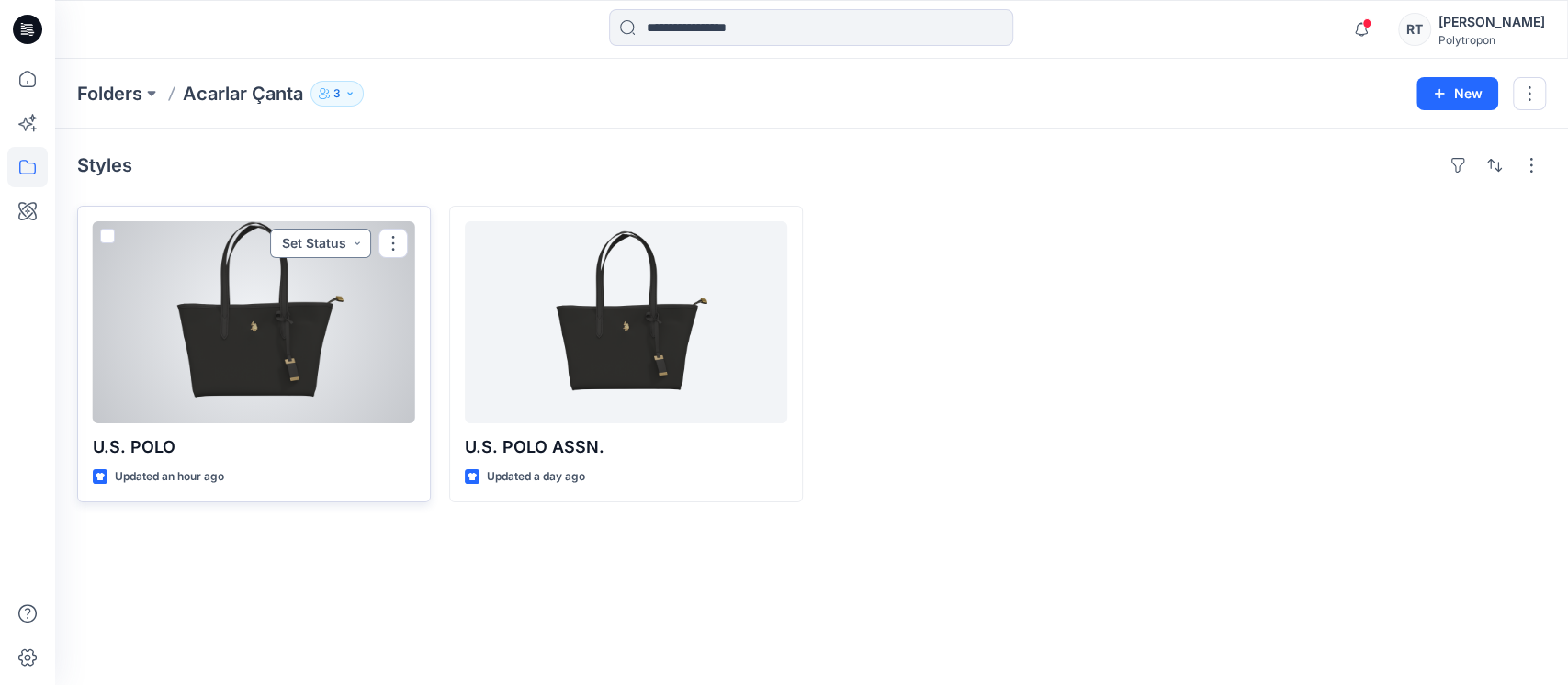
click at [283, 240] on button "Set Status" at bounding box center [321, 243] width 101 height 29
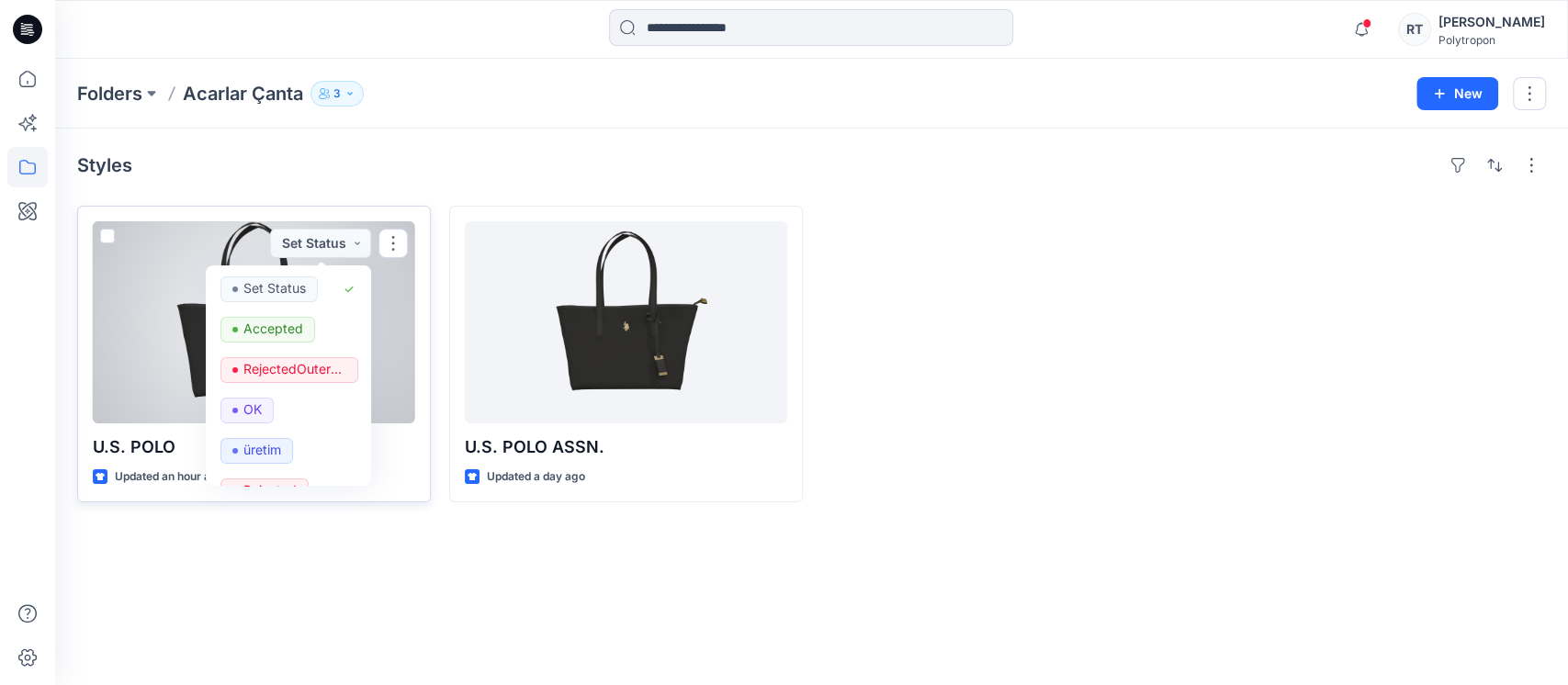
click at [143, 235] on div at bounding box center [254, 322] width 323 height 202
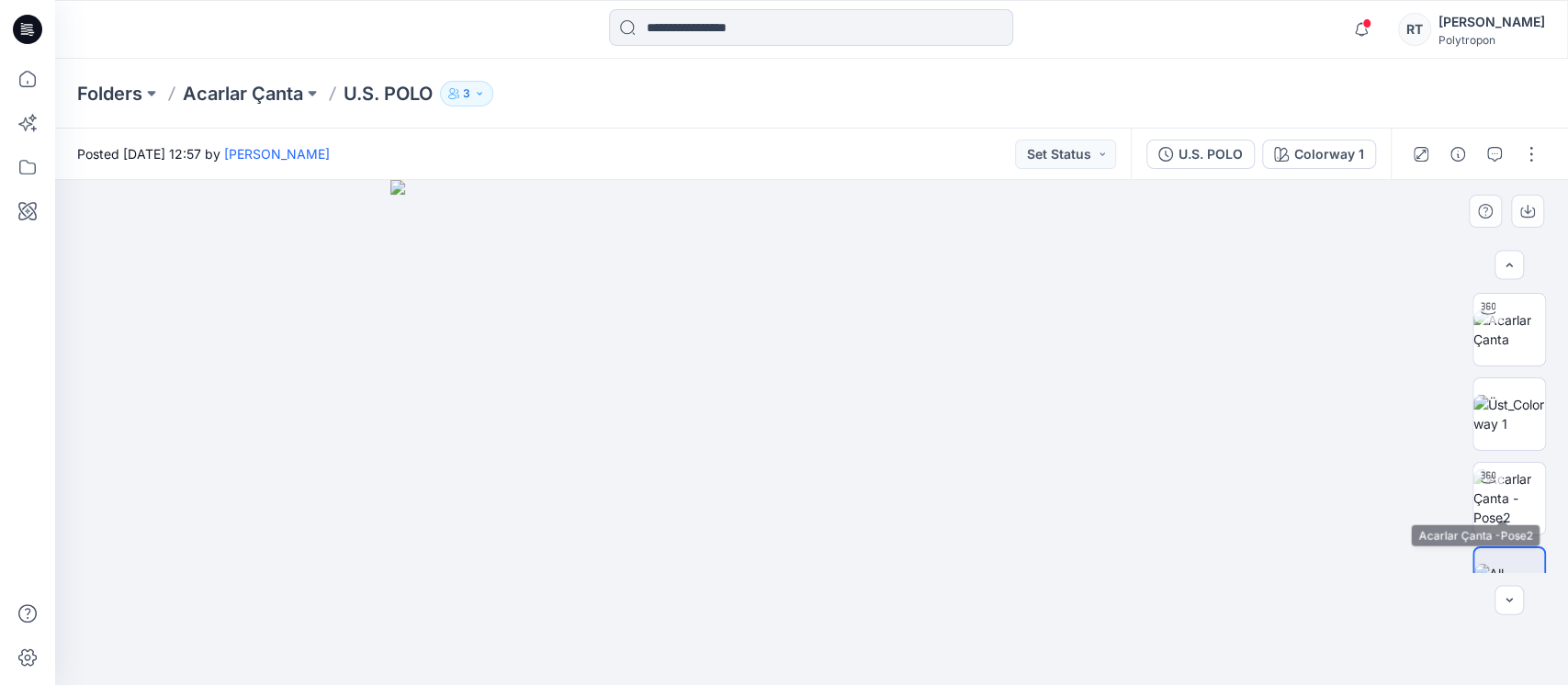
scroll to position [46, 0]
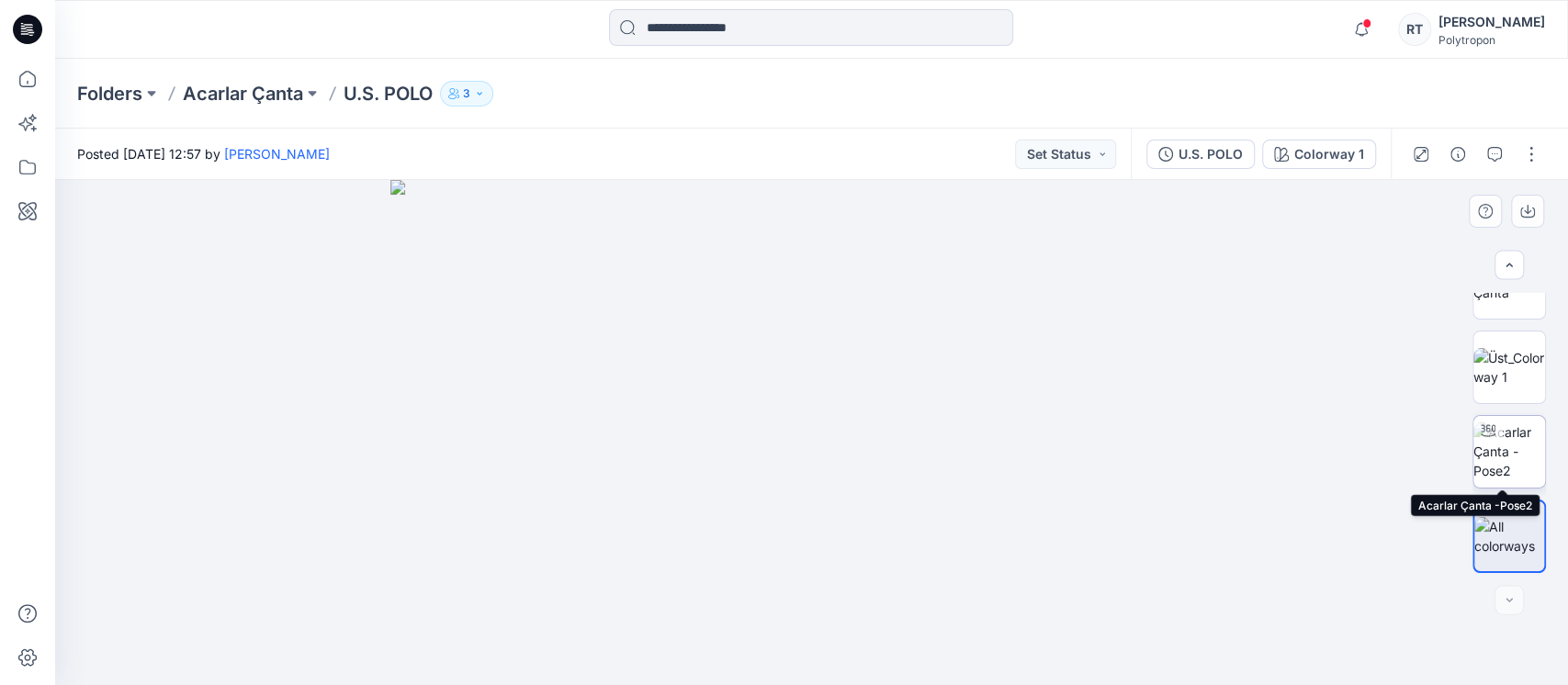
click at [1502, 443] on img at bounding box center [1509, 451] width 71 height 58
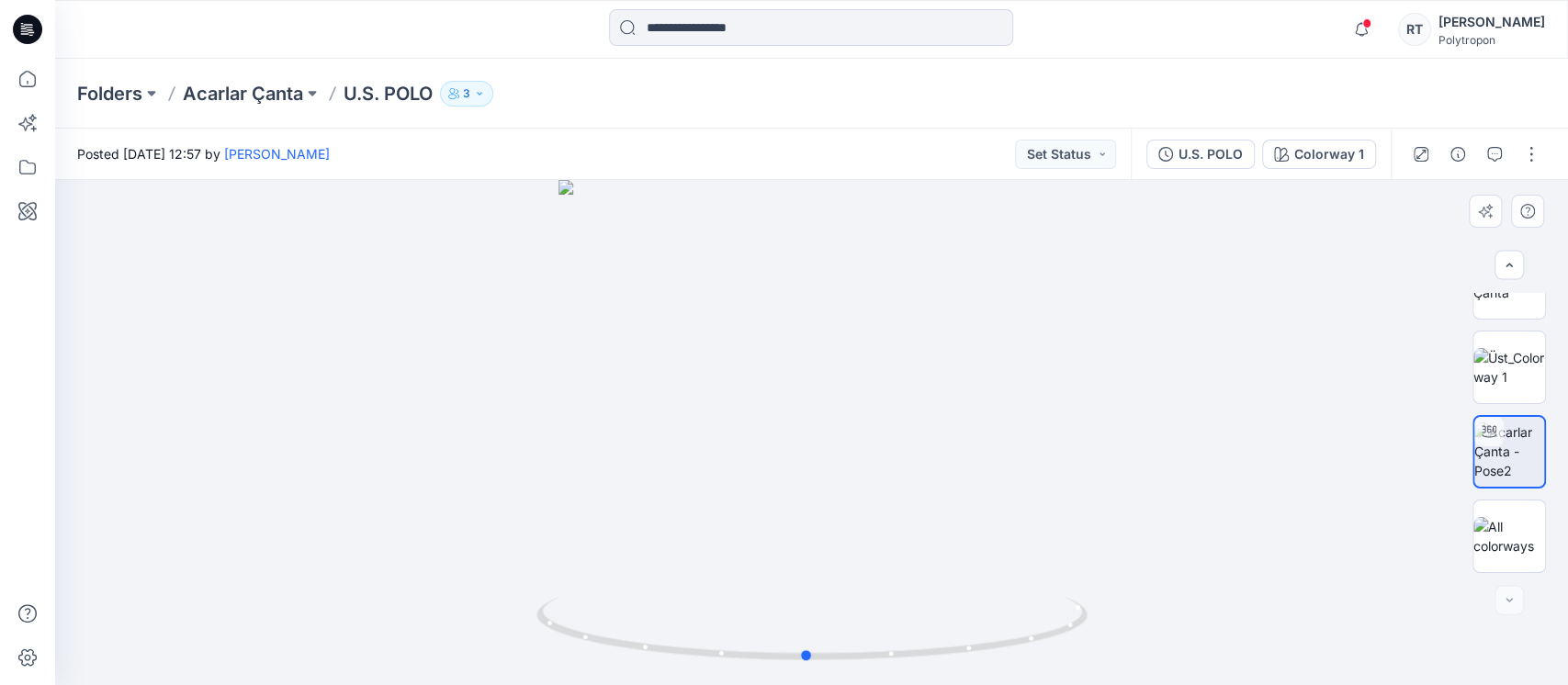
drag, startPoint x: 940, startPoint y: 482, endPoint x: 934, endPoint y: 514, distance: 32.6
click at [934, 514] on div at bounding box center [812, 432] width 1513 height 505
click at [1426, 157] on icon "button" at bounding box center [1420, 154] width 14 height 14
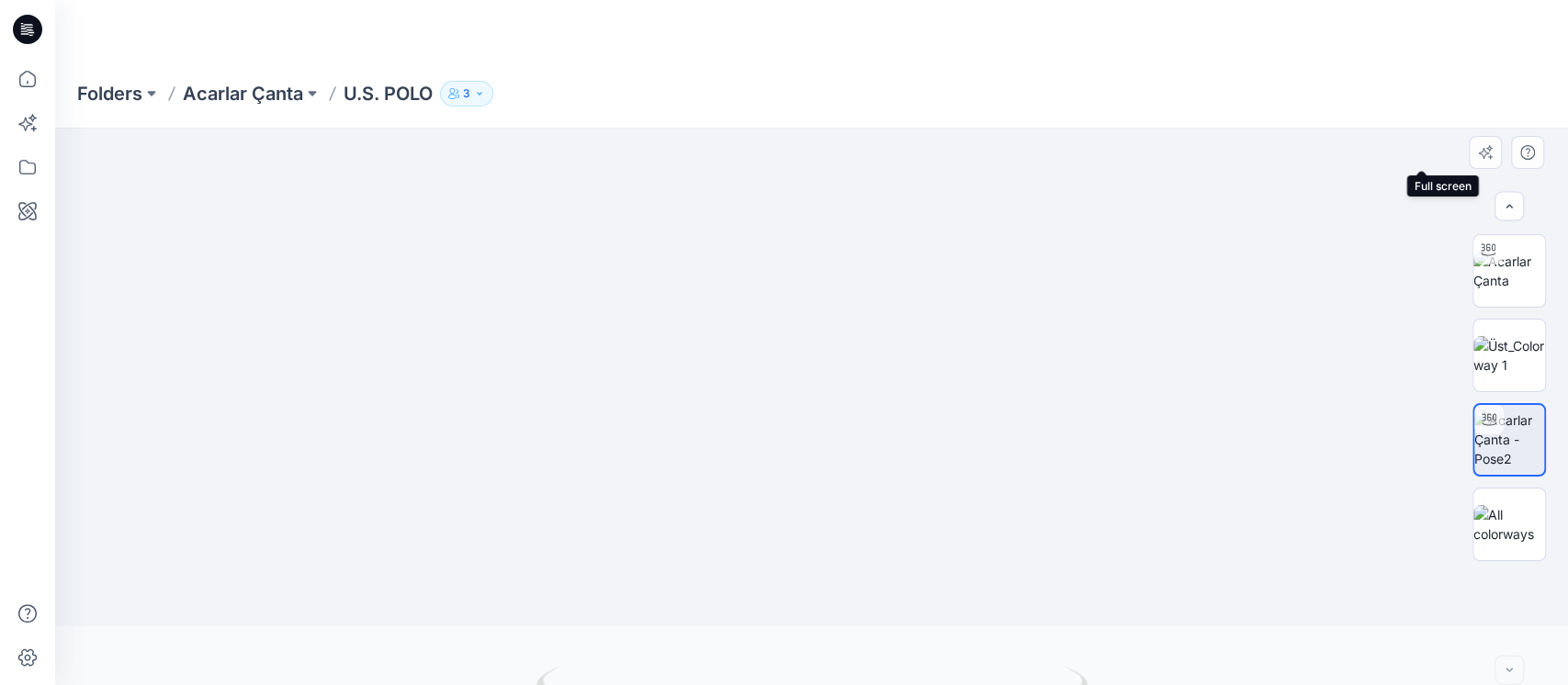
scroll to position [0, 0]
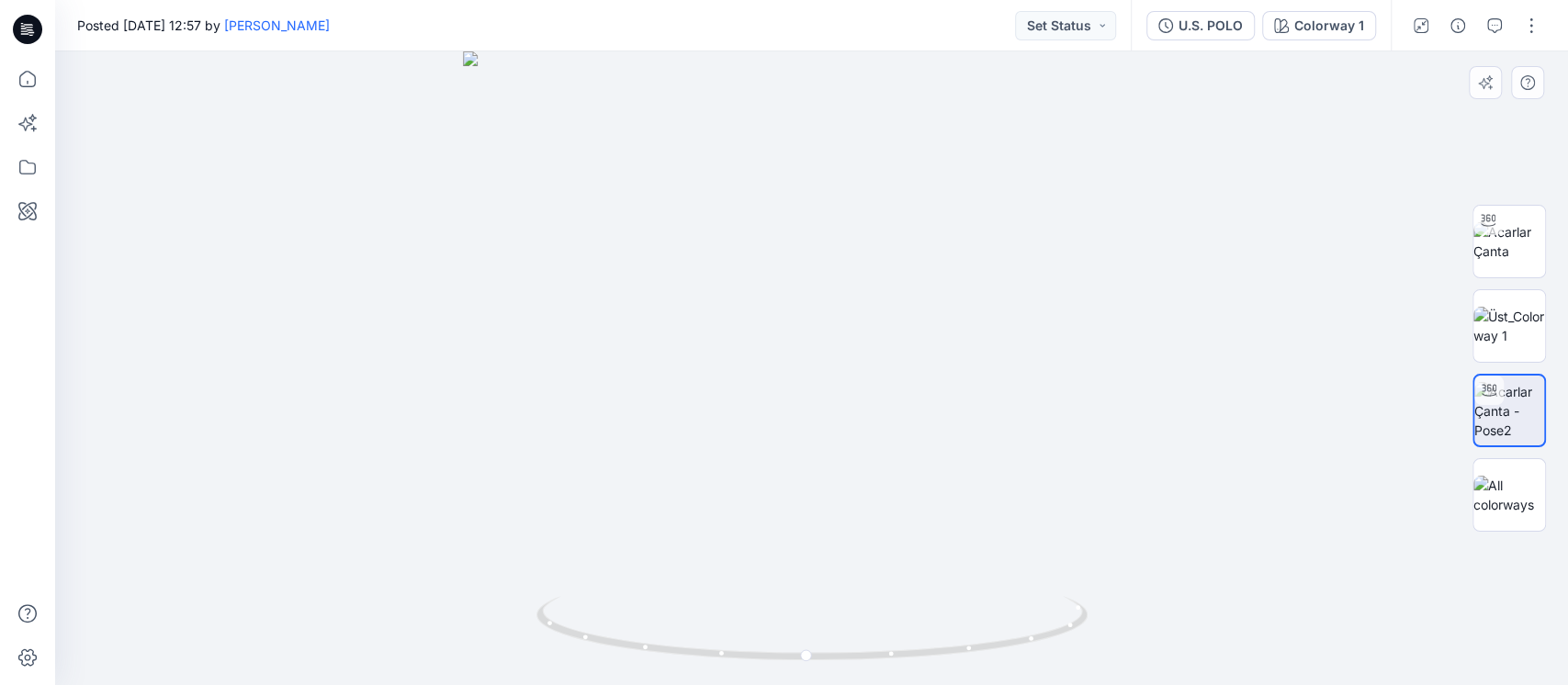
drag, startPoint x: 1065, startPoint y: 444, endPoint x: 902, endPoint y: 482, distance: 167.4
click at [902, 482] on img at bounding box center [812, 368] width 698 height 634
drag, startPoint x: 1014, startPoint y: 577, endPoint x: 885, endPoint y: 593, distance: 130.0
click at [885, 593] on div at bounding box center [812, 368] width 1513 height 634
drag, startPoint x: 783, startPoint y: 512, endPoint x: 772, endPoint y: -147, distance: 659.1
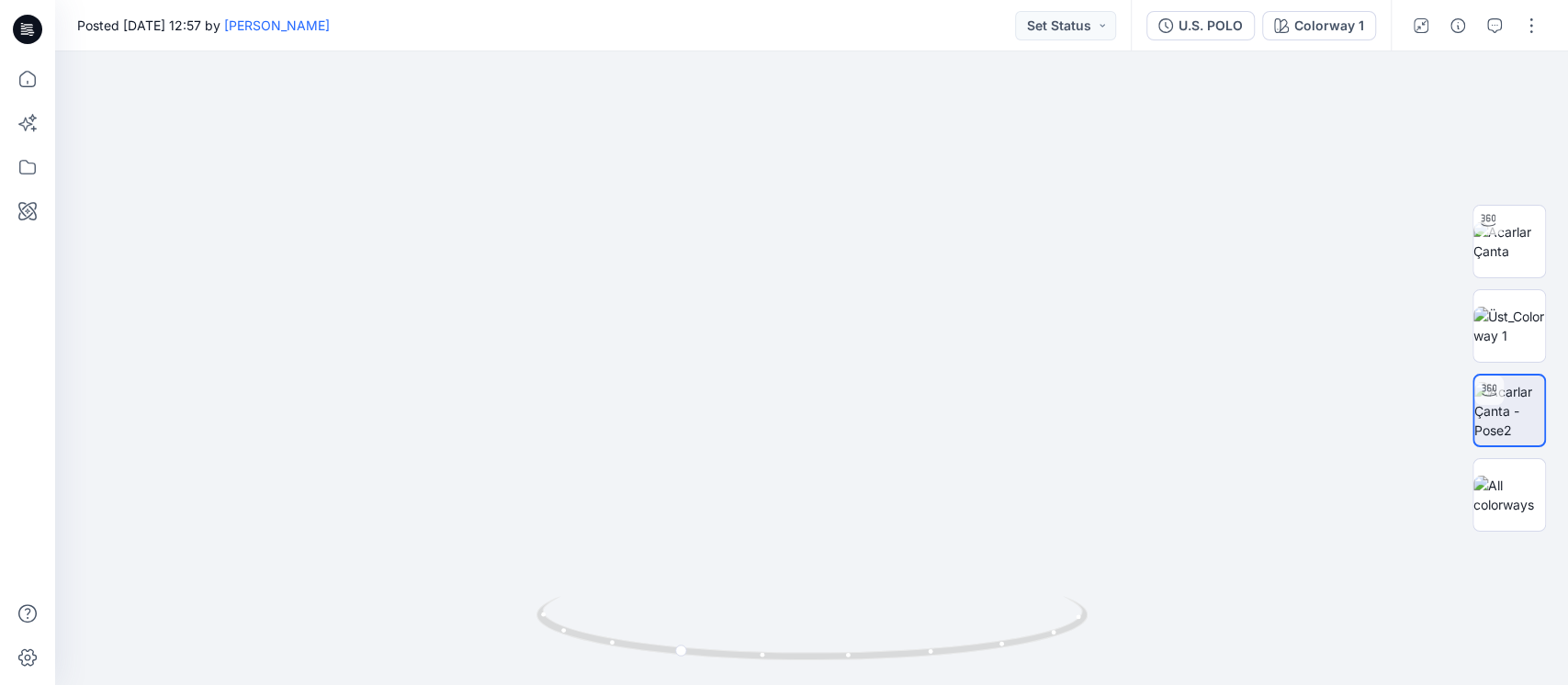
click at [772, 0] on html "Notifications [PERSON_NAME] has invited you to the Folder Acarlar Çanta 29 hour…" at bounding box center [784, 342] width 1568 height 685
drag, startPoint x: 742, startPoint y: 402, endPoint x: 811, endPoint y: -7, distance: 414.8
click at [811, 0] on html "Notifications [PERSON_NAME] has invited you to the Folder Acarlar Çanta 29 hour…" at bounding box center [784, 342] width 1568 height 685
drag, startPoint x: 686, startPoint y: 357, endPoint x: 814, endPoint y: 9, distance: 370.8
click at [814, 9] on div "Posted [DATE] 12:57 by [PERSON_NAME] Set Status U.S. POLO Colorway 1 Colorway 1…" at bounding box center [812, 342] width 1513 height 685
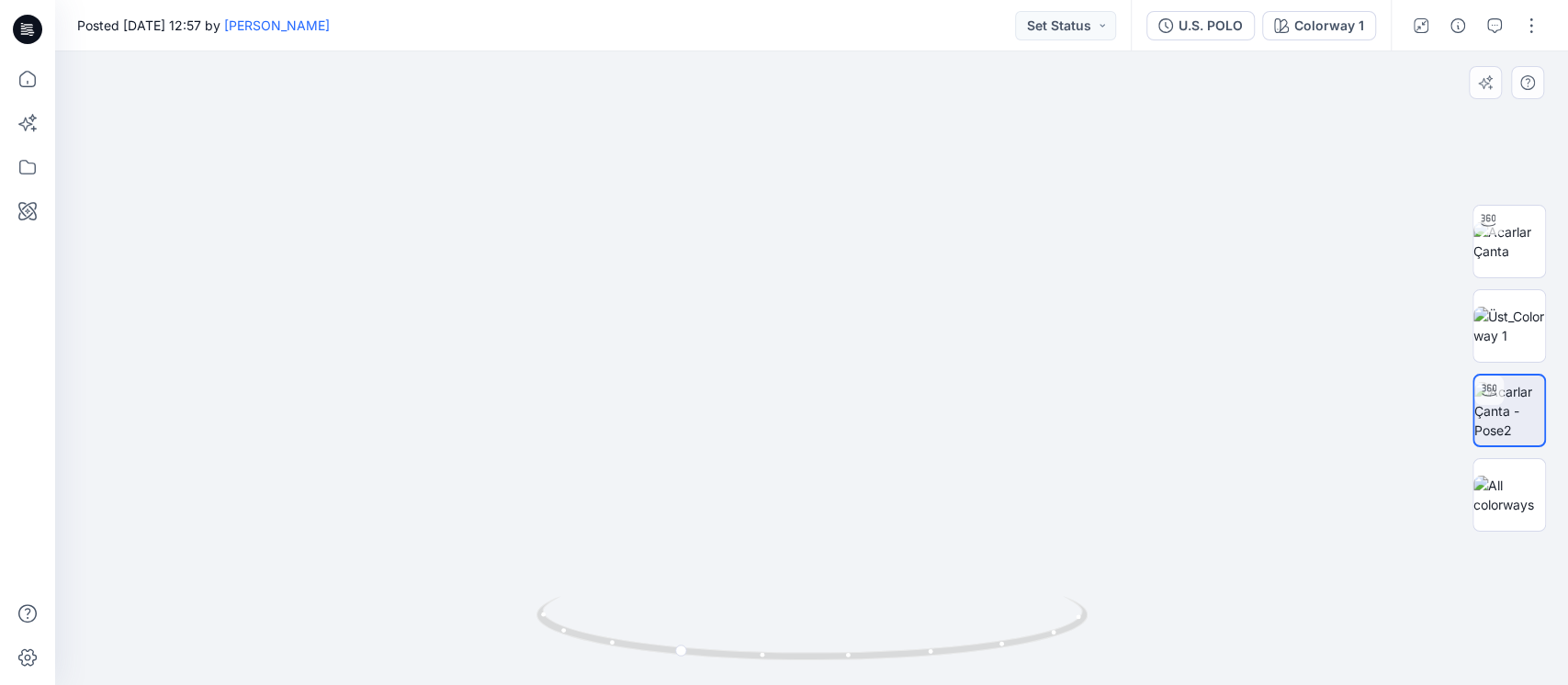
drag, startPoint x: 769, startPoint y: 465, endPoint x: 751, endPoint y: 68, distance: 397.4
drag, startPoint x: 817, startPoint y: 408, endPoint x: 749, endPoint y: 143, distance: 273.6
drag, startPoint x: 844, startPoint y: 496, endPoint x: 911, endPoint y: 533, distance: 76.5
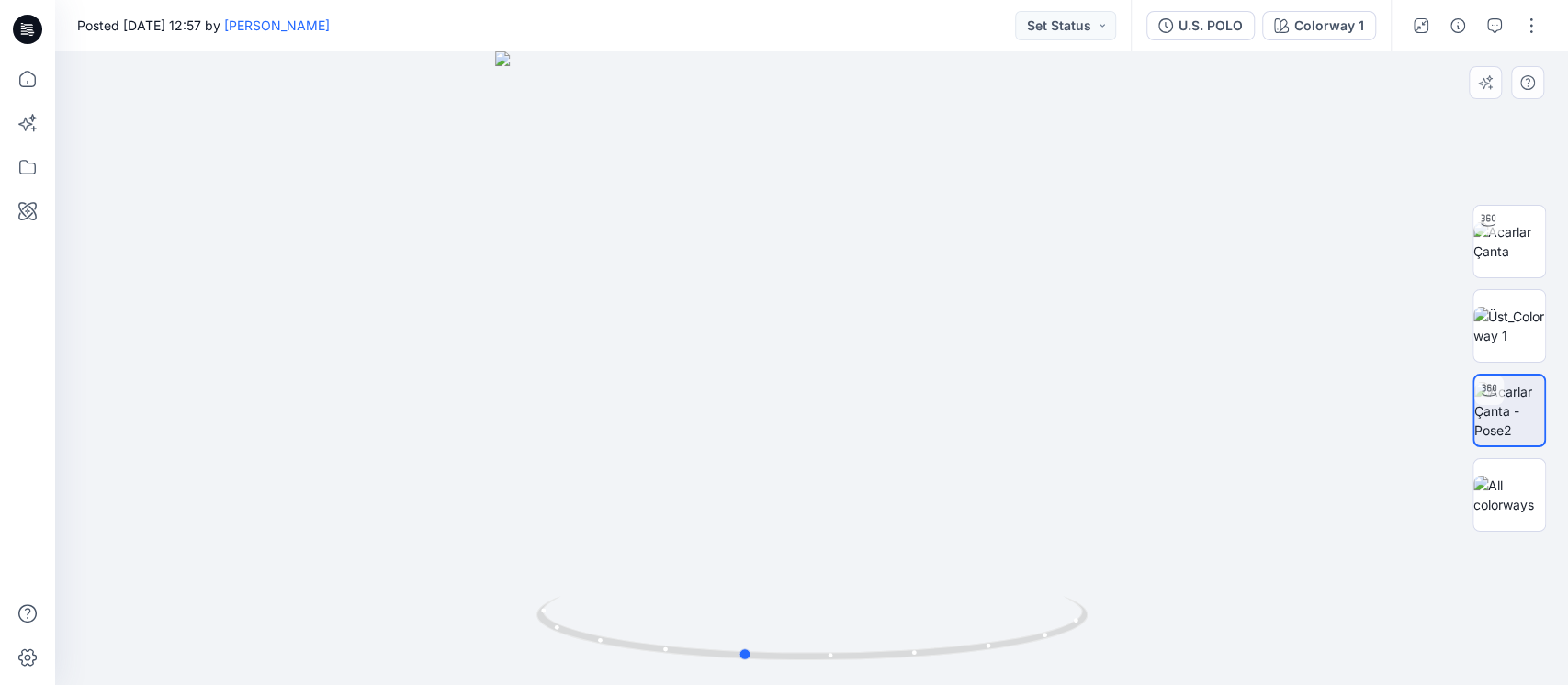
click at [911, 533] on div at bounding box center [812, 368] width 1513 height 634
drag, startPoint x: 681, startPoint y: 540, endPoint x: 813, endPoint y: 567, distance: 134.7
click at [813, 567] on div at bounding box center [812, 368] width 1513 height 634
drag, startPoint x: 1055, startPoint y: 321, endPoint x: 1028, endPoint y: 393, distance: 76.9
click at [1028, 393] on img at bounding box center [811, 120] width 1400 height 1131
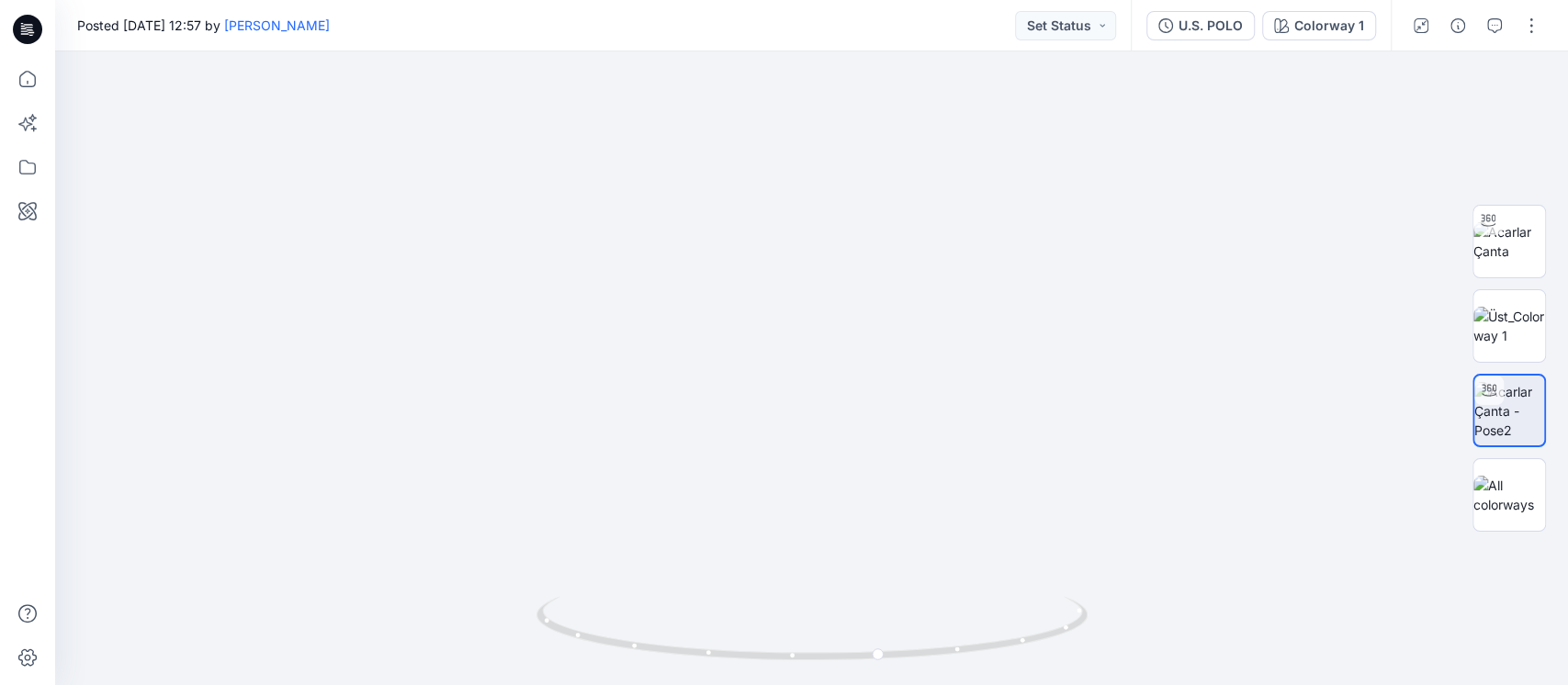
drag, startPoint x: 1183, startPoint y: 202, endPoint x: 324, endPoint y: 725, distance: 1005.7
click at [324, 684] on html "Notifications [PERSON_NAME] has invited you to the Folder Acarlar Çanta 29 hour…" at bounding box center [784, 342] width 1568 height 685
drag, startPoint x: 243, startPoint y: 295, endPoint x: 753, endPoint y: 332, distance: 511.3
click at [1511, 320] on img at bounding box center [1509, 327] width 71 height 39
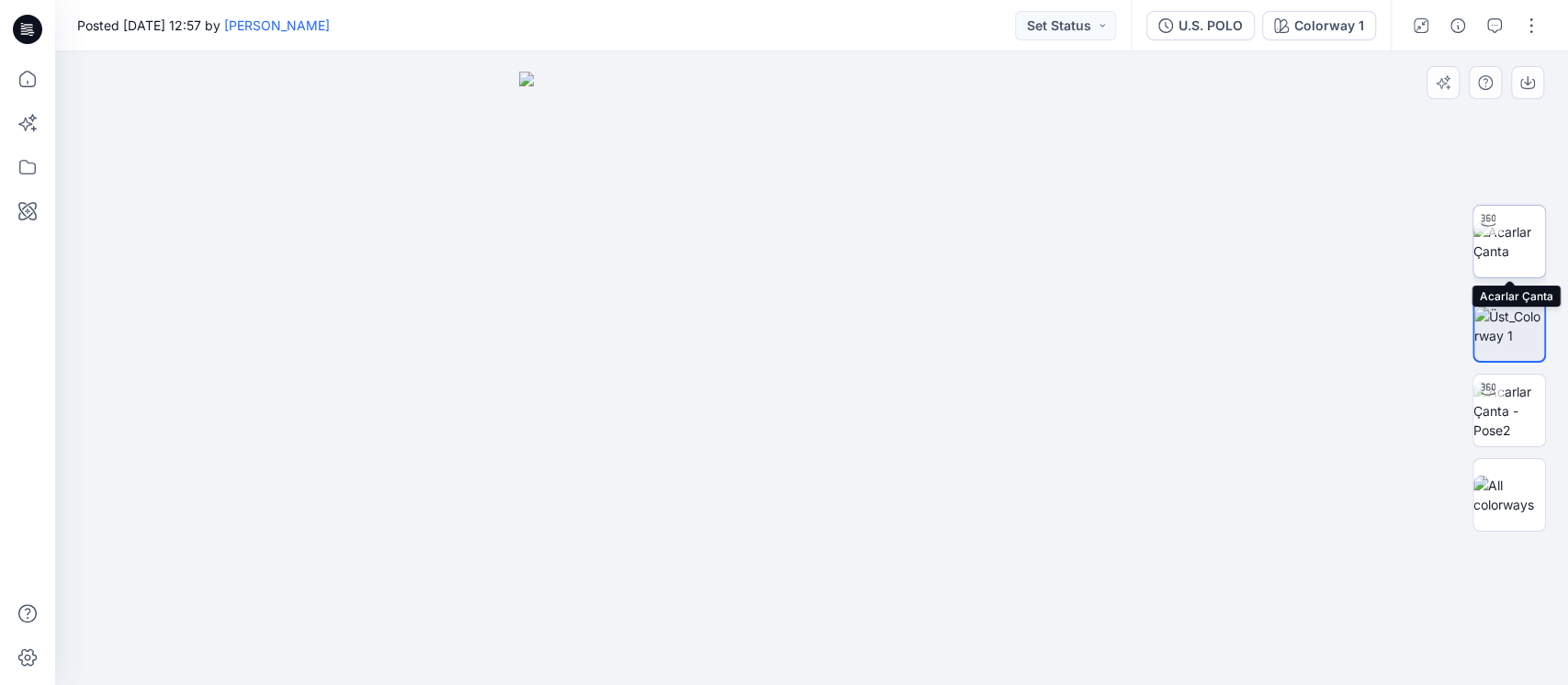
click at [1517, 235] on img at bounding box center [1509, 242] width 71 height 39
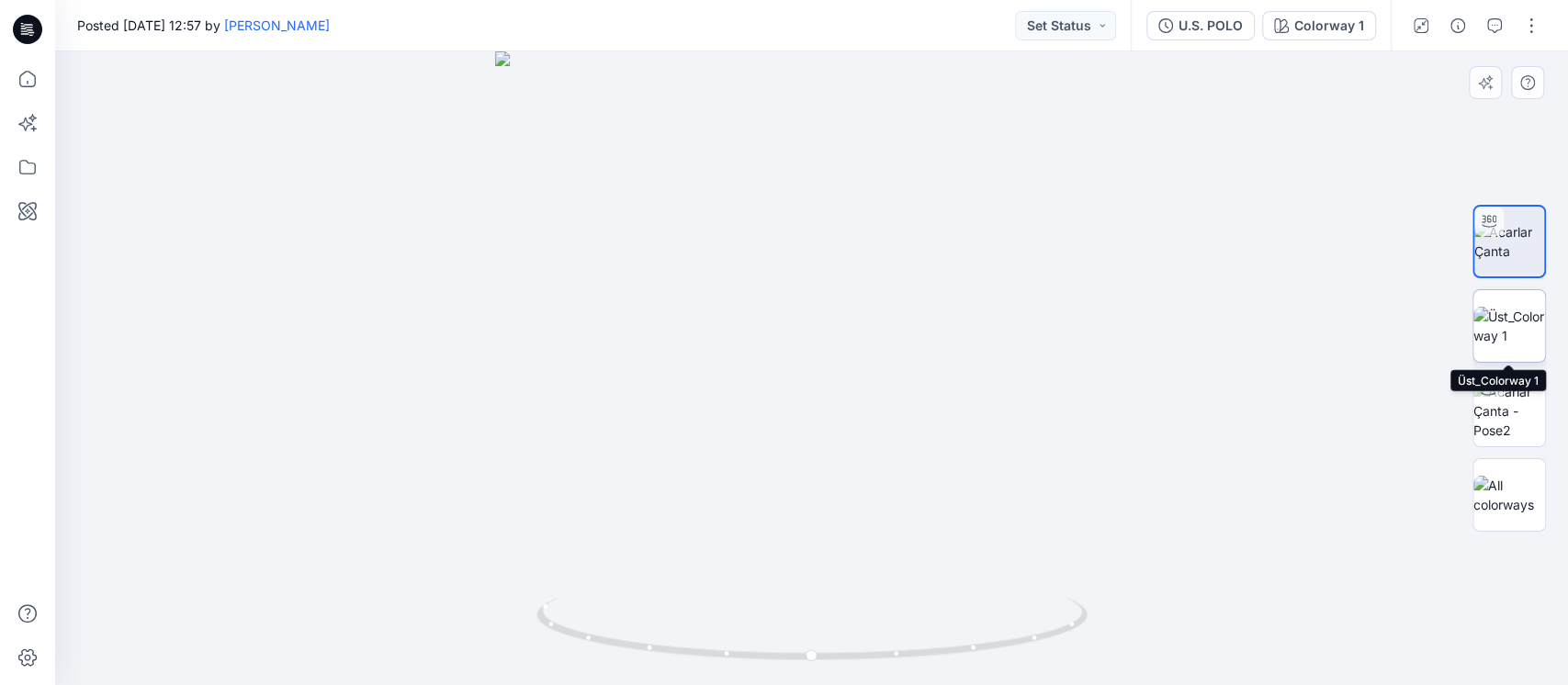
click at [1524, 307] on img at bounding box center [1509, 327] width 71 height 39
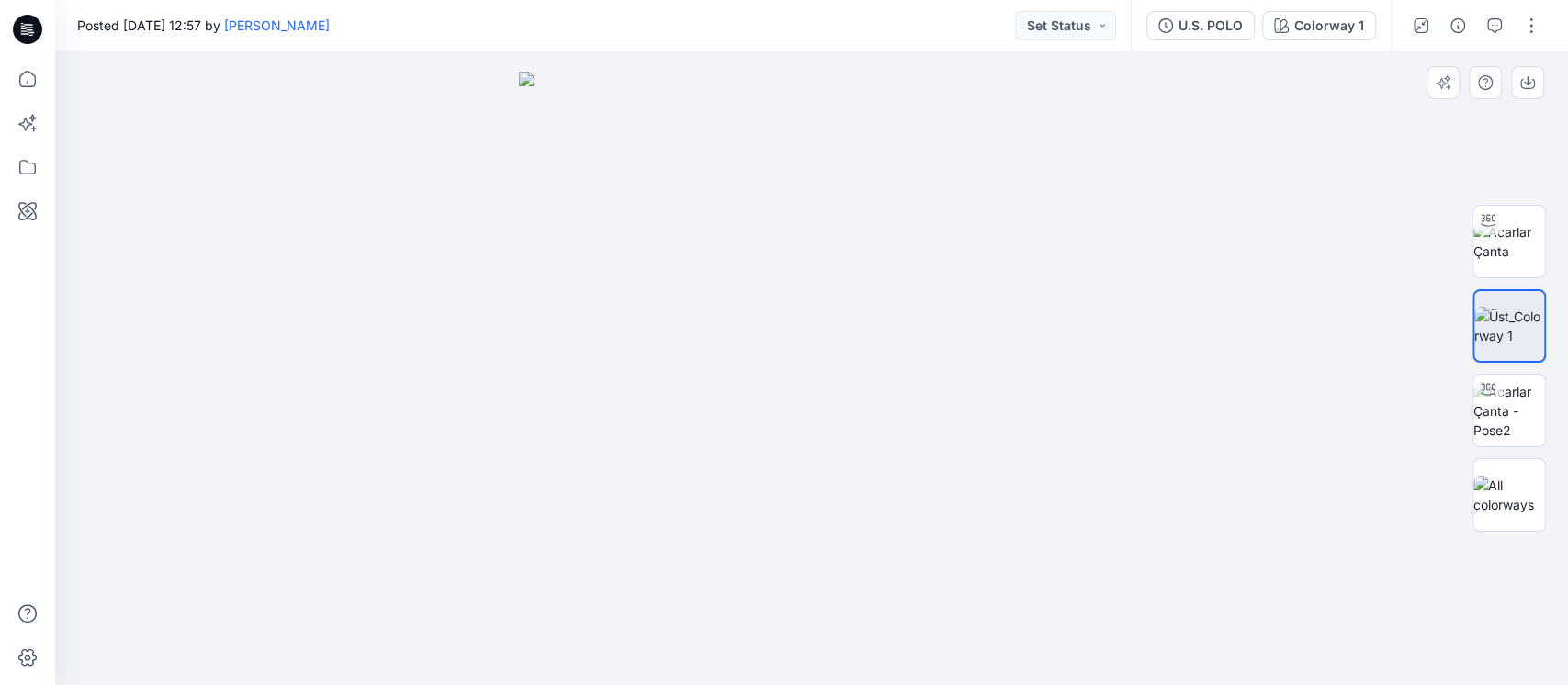
click at [828, 426] on img at bounding box center [812, 378] width 585 height 614
click at [835, 422] on img at bounding box center [812, 378] width 585 height 614
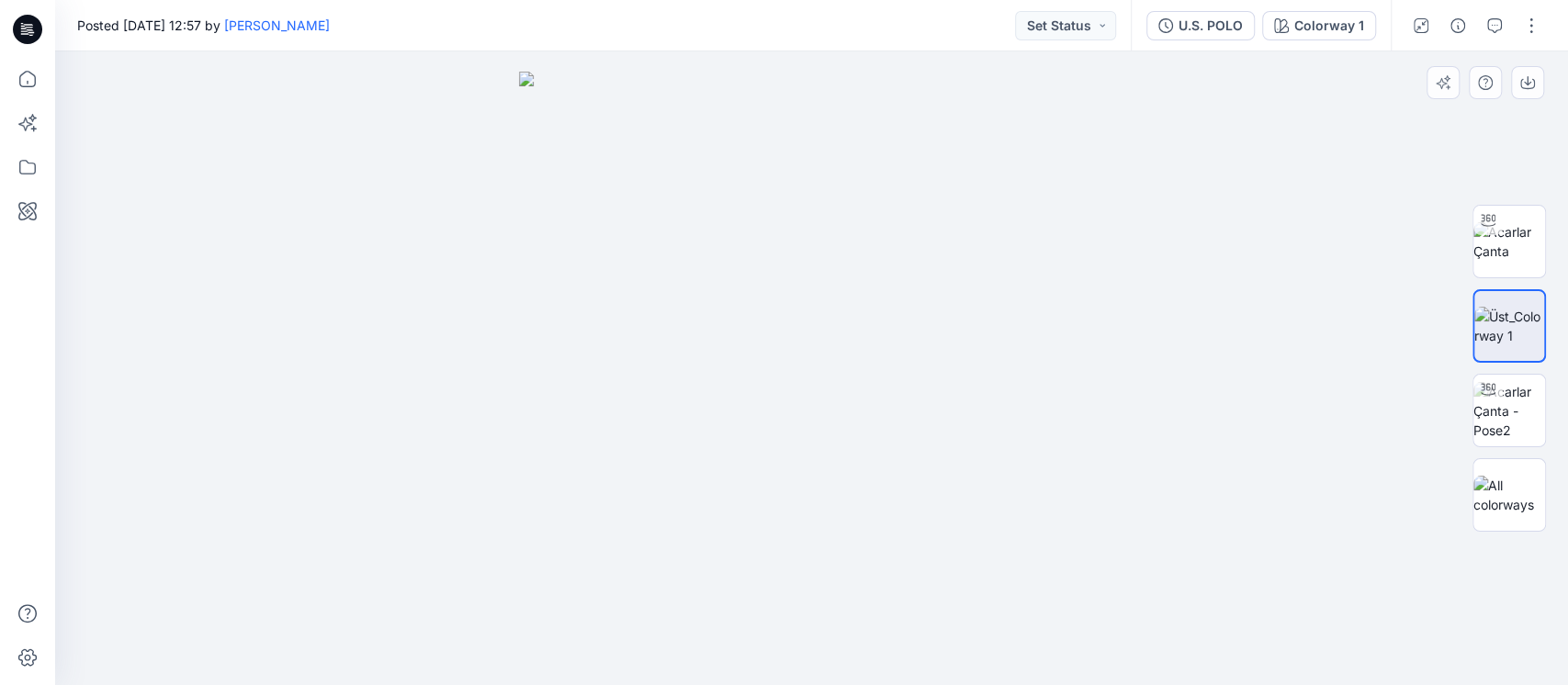
click at [812, 561] on img at bounding box center [812, 378] width 585 height 614
click at [1496, 249] on img at bounding box center [1509, 242] width 71 height 39
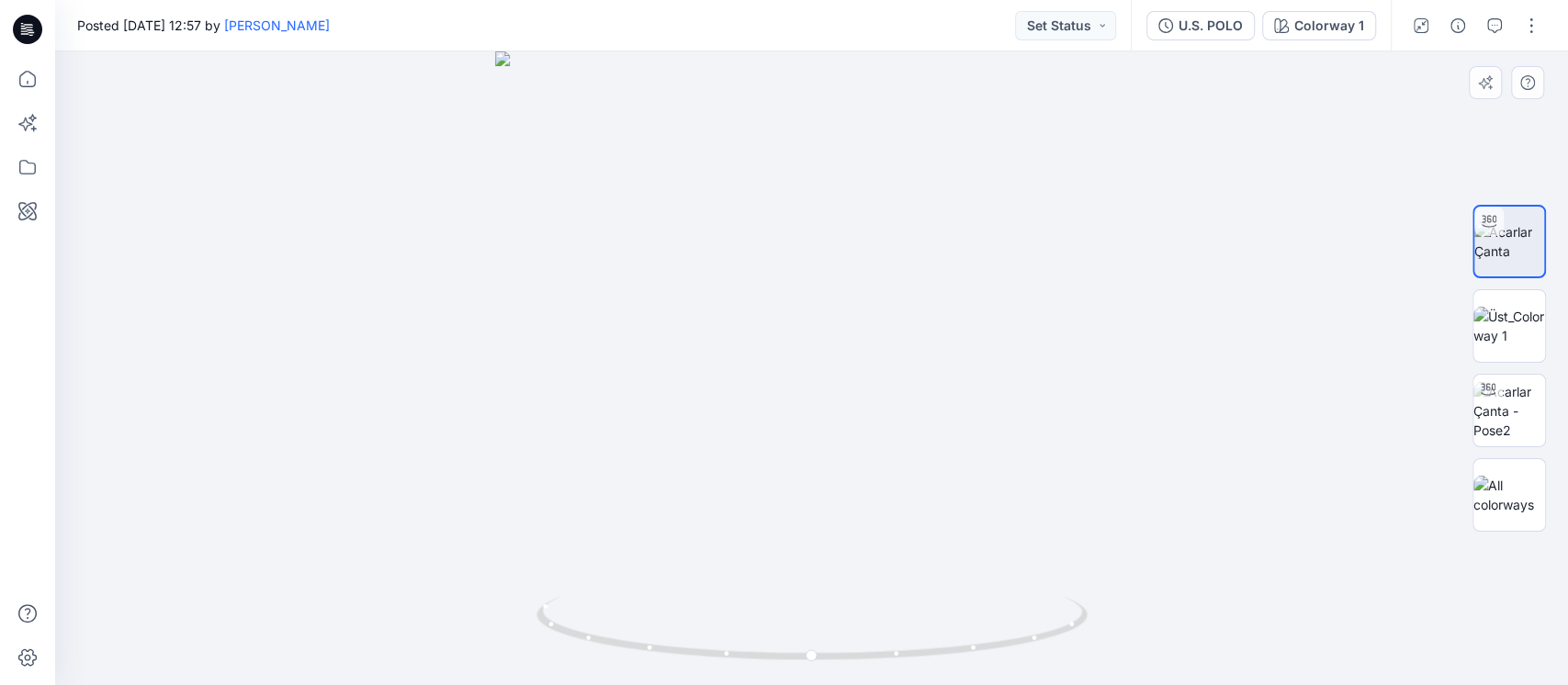
drag, startPoint x: 1078, startPoint y: 463, endPoint x: 539, endPoint y: 491, distance: 539.7
click at [552, 491] on img at bounding box center [813, 368] width 634 height 634
drag, startPoint x: 659, startPoint y: 643, endPoint x: 383, endPoint y: 588, distance: 281.4
click at [500, 592] on div at bounding box center [812, 368] width 1513 height 634
drag, startPoint x: 832, startPoint y: 540, endPoint x: 933, endPoint y: 540, distance: 101.0
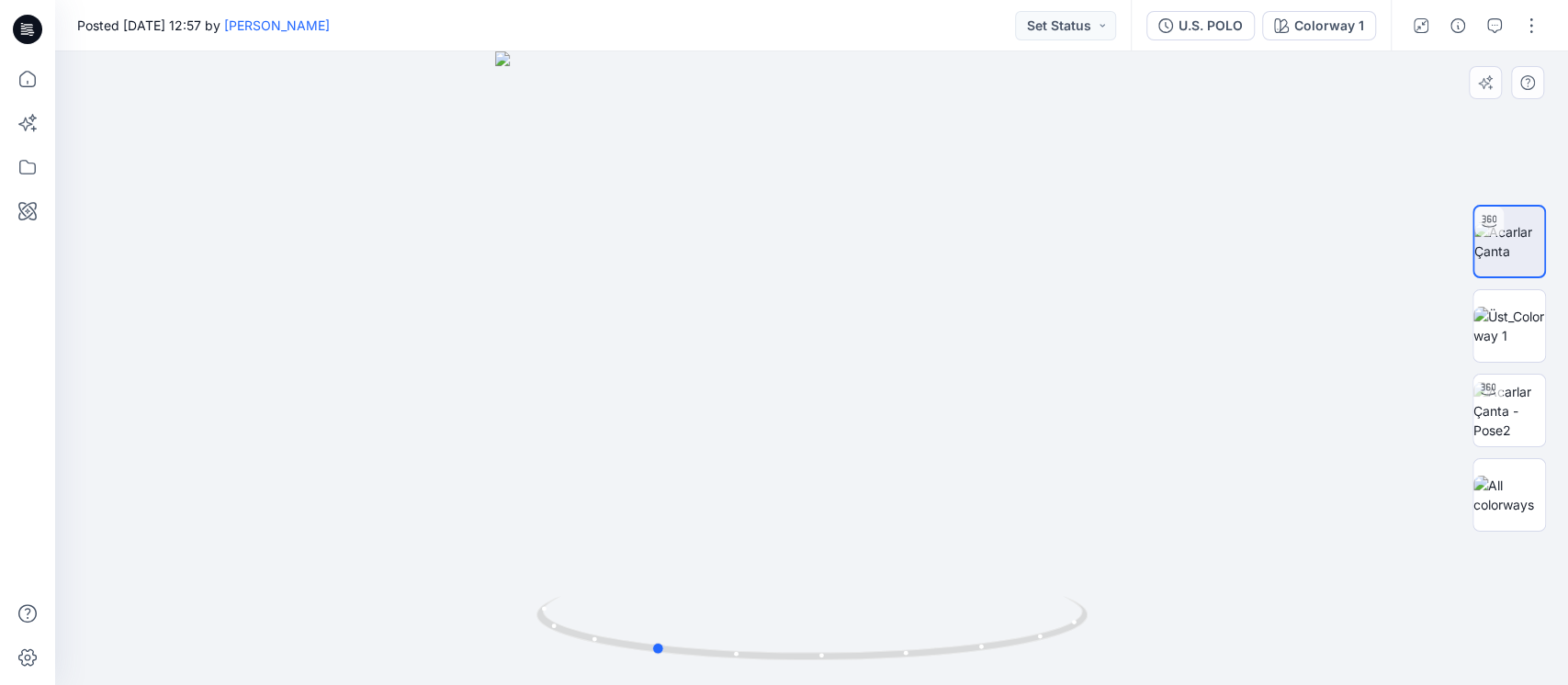
click at [912, 540] on div at bounding box center [812, 368] width 1513 height 634
click at [295, 434] on div at bounding box center [812, 368] width 1513 height 634
drag, startPoint x: 536, startPoint y: 540, endPoint x: 951, endPoint y: 585, distance: 417.4
click at [951, 585] on div at bounding box center [812, 368] width 1513 height 634
drag, startPoint x: 958, startPoint y: 602, endPoint x: 474, endPoint y: 577, distance: 484.6
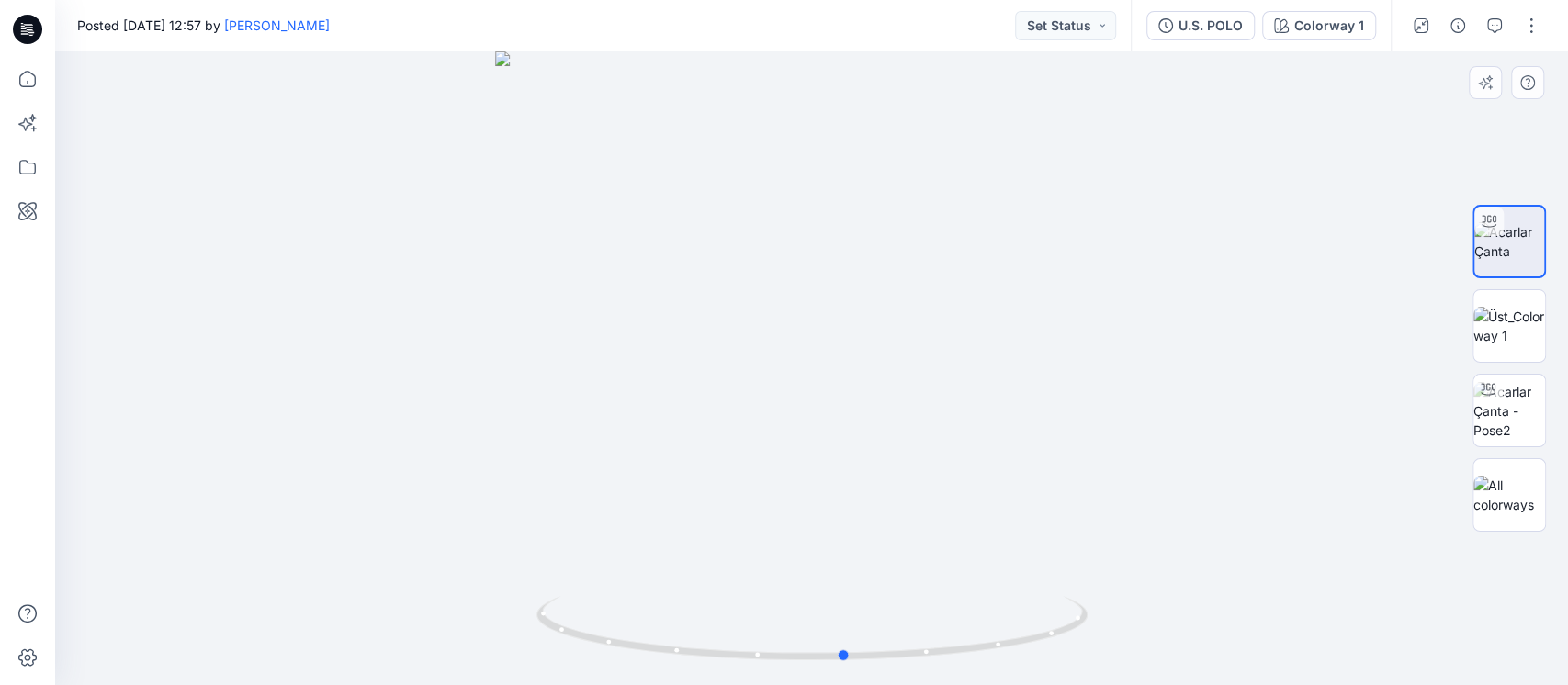
click at [542, 581] on div at bounding box center [812, 368] width 1513 height 634
